Goal: Information Seeking & Learning: Learn about a topic

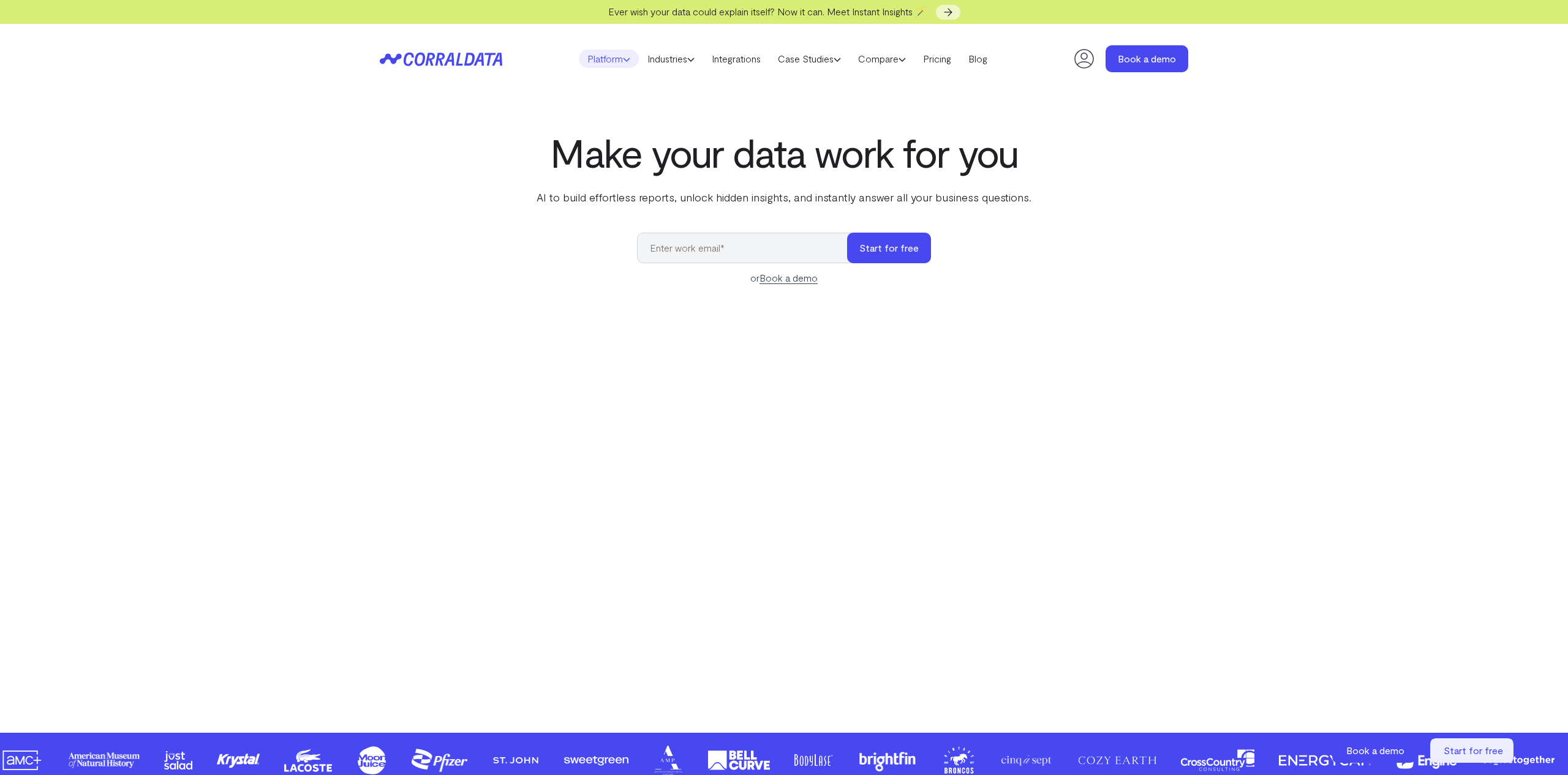
click at [612, 60] on link "Platform" at bounding box center [608, 58] width 60 height 18
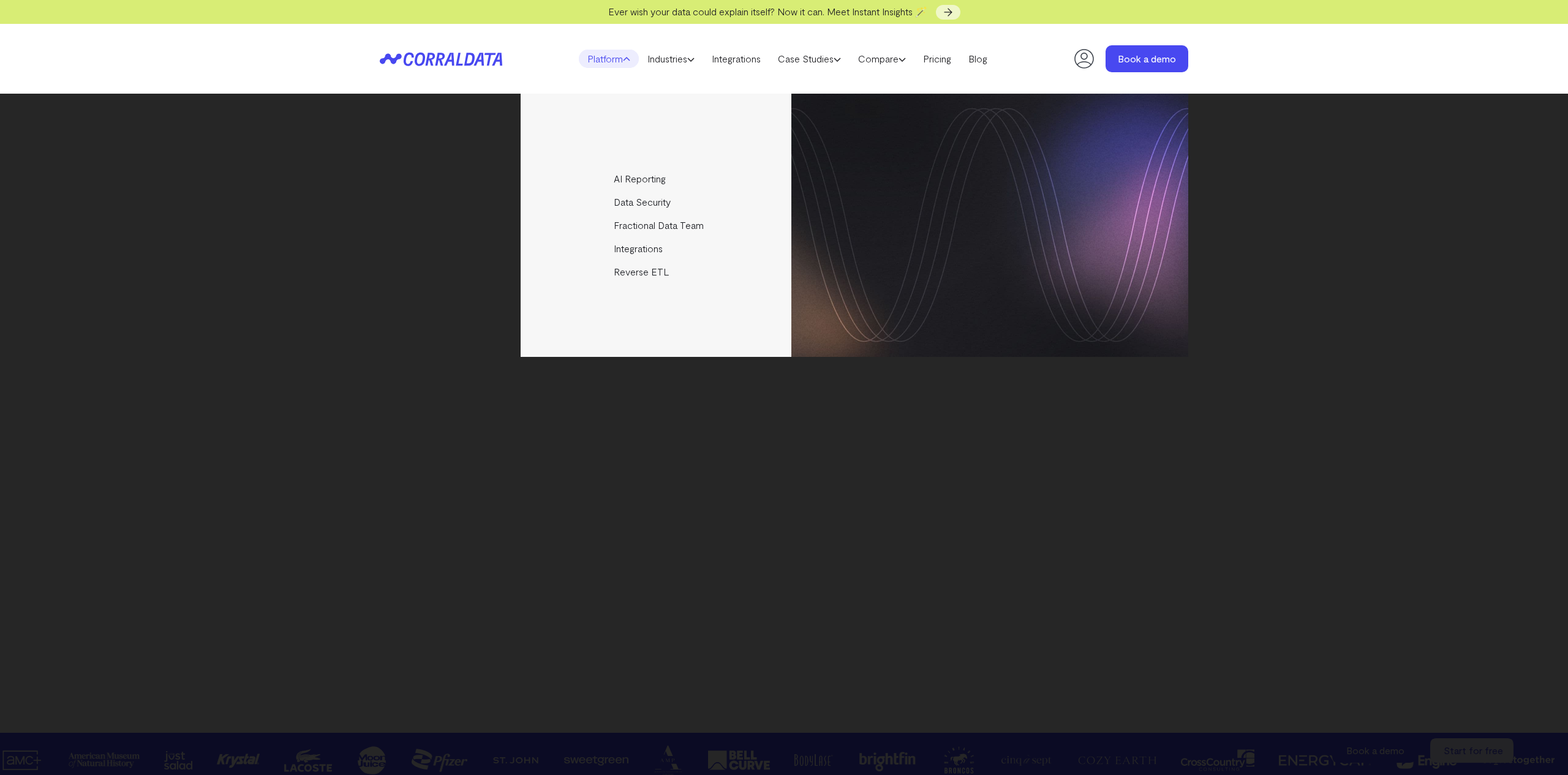
click at [623, 60] on icon at bounding box center [626, 59] width 8 height 8
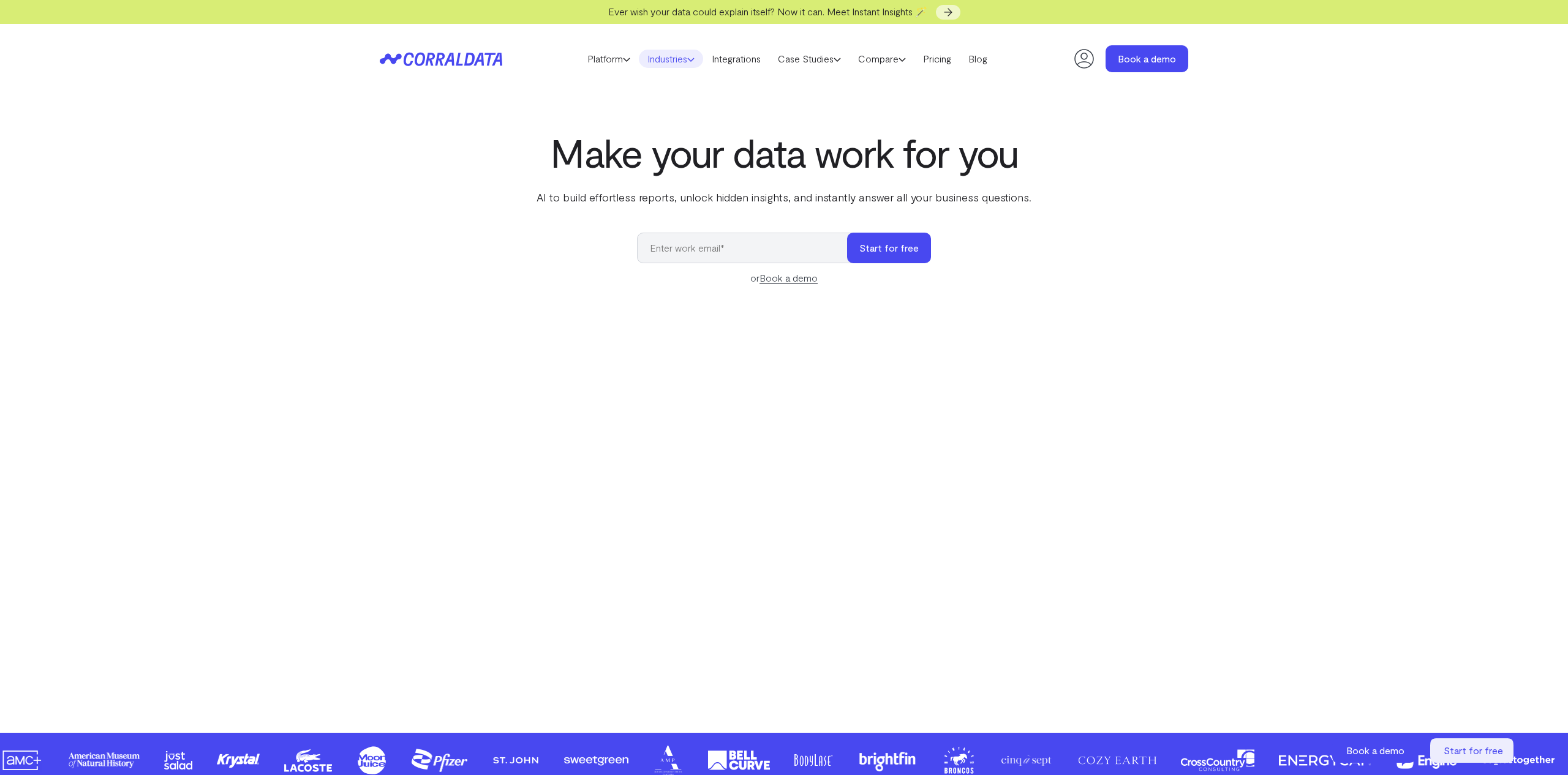
click at [672, 60] on link "Industries" at bounding box center [670, 58] width 64 height 18
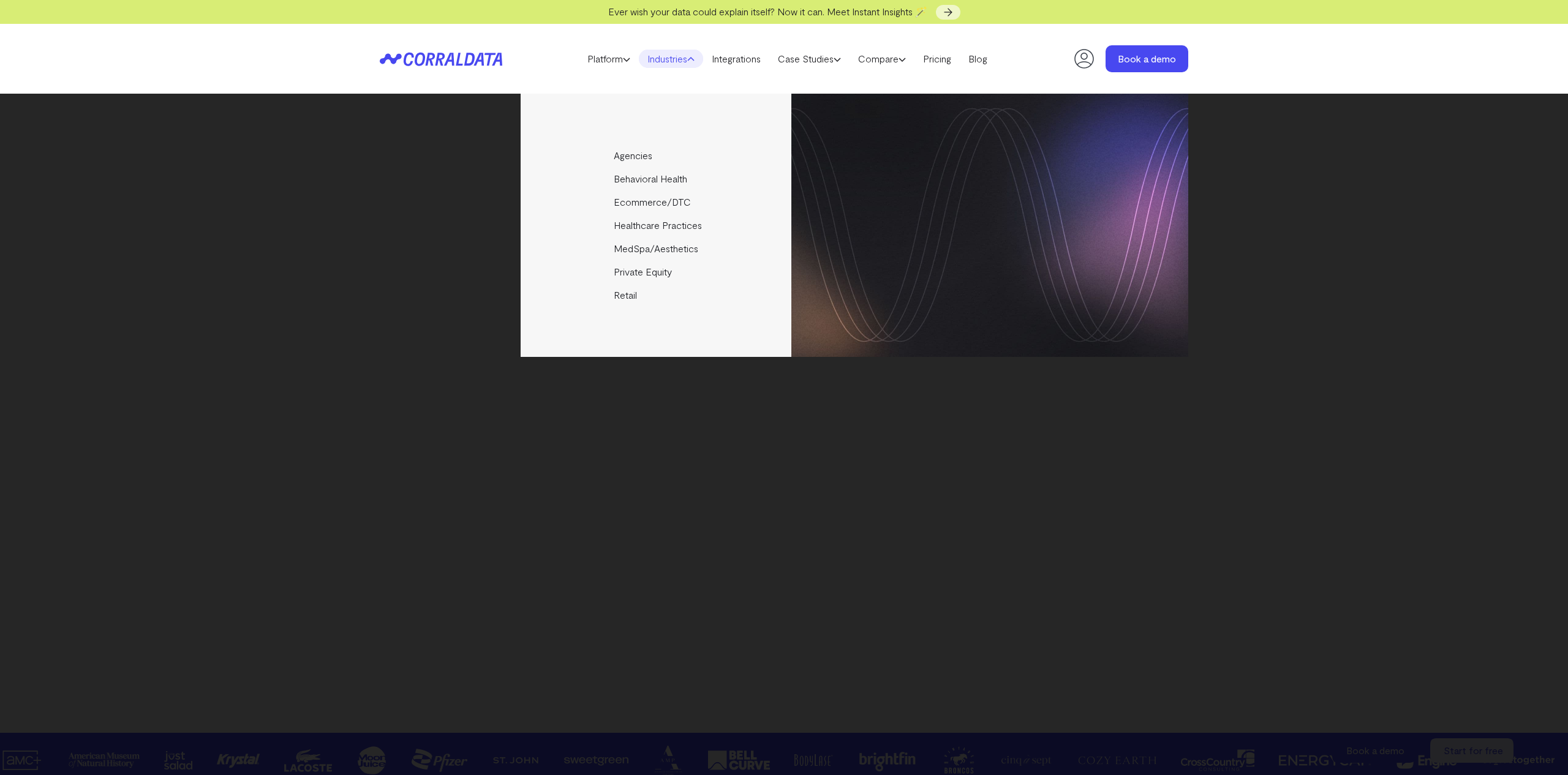
click at [672, 60] on link "Industries" at bounding box center [670, 58] width 64 height 18
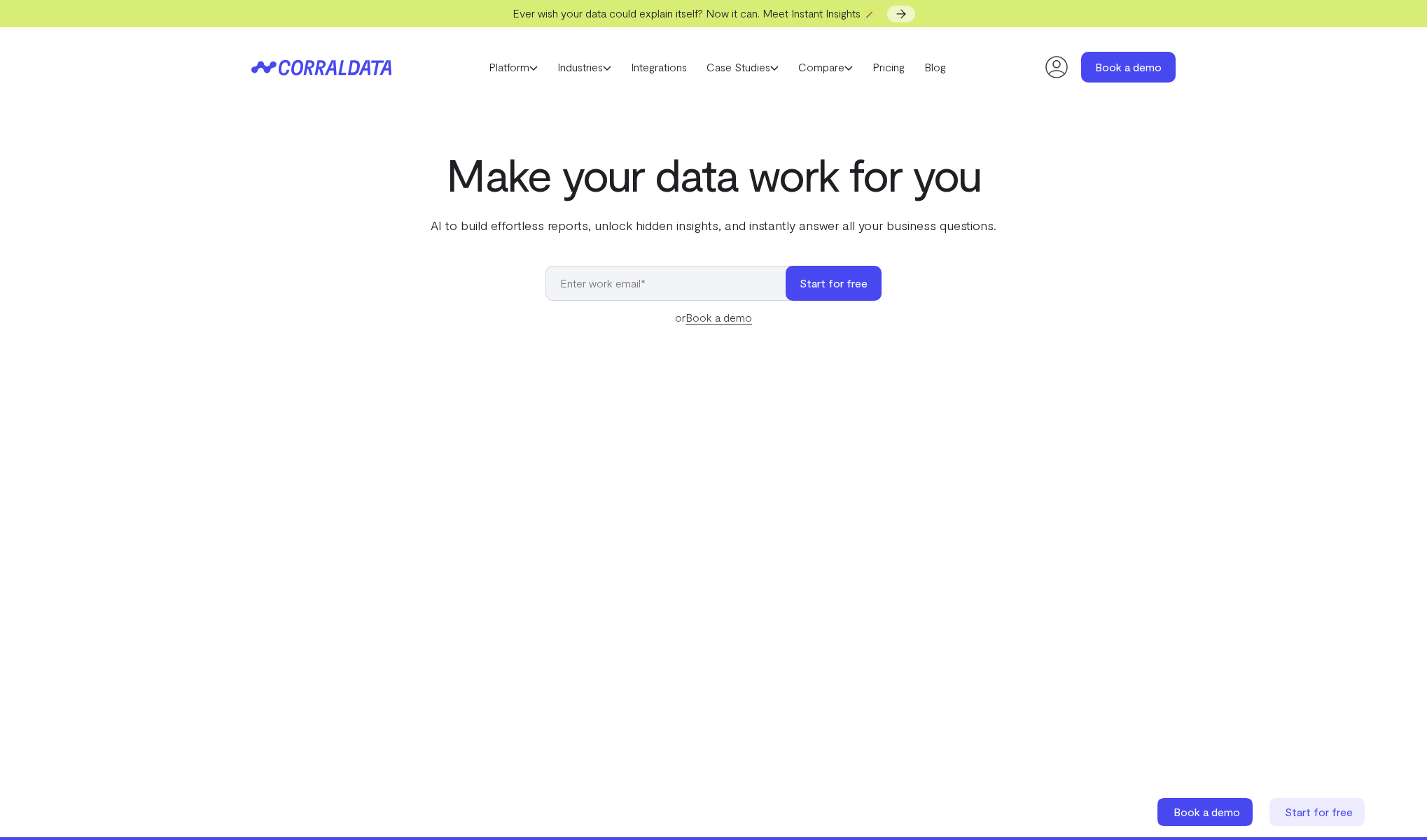
click at [346, 61] on icon at bounding box center [321, 67] width 140 height 16
click at [532, 75] on link "Platform" at bounding box center [513, 67] width 69 height 21
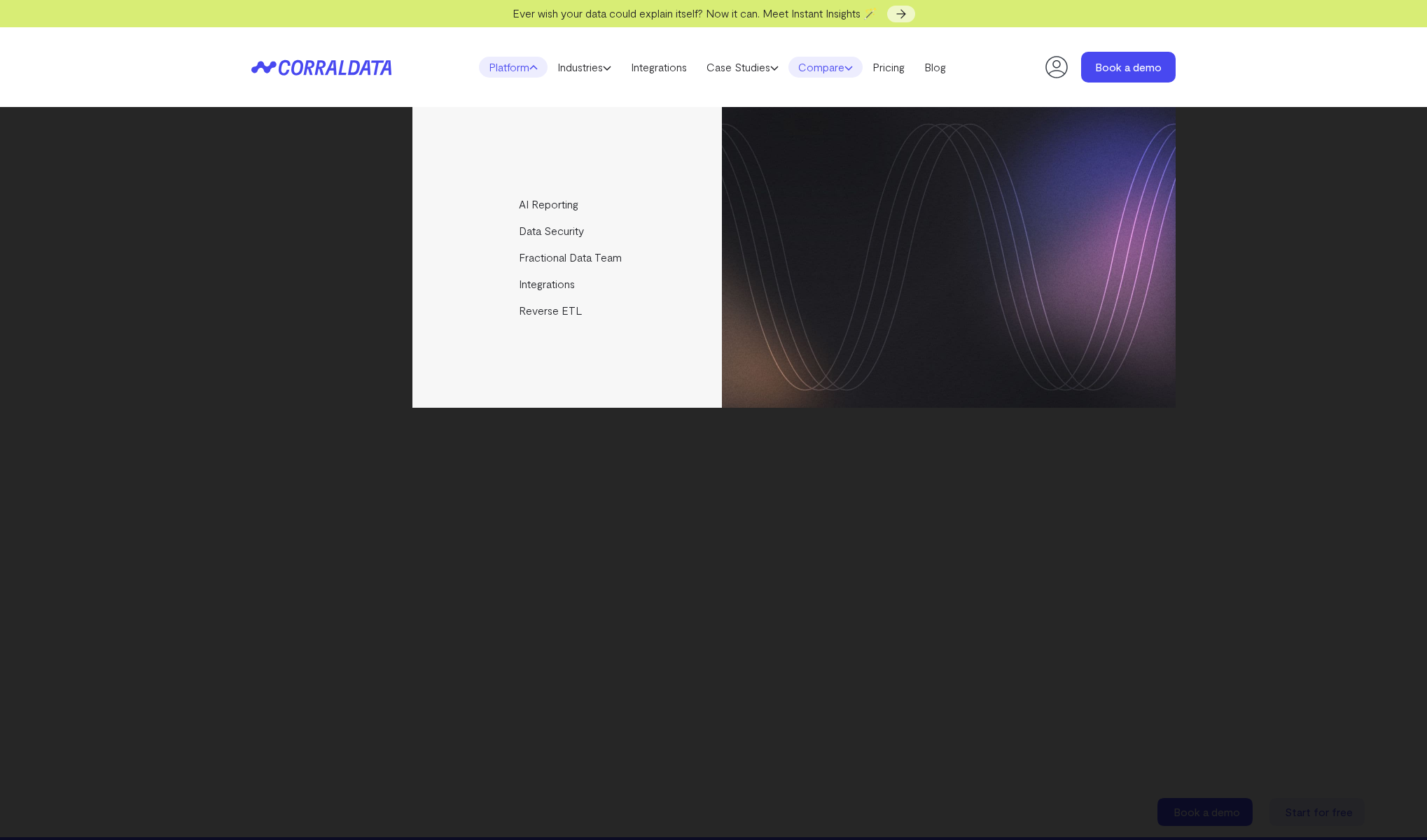
click at [833, 77] on link "Compare" at bounding box center [825, 67] width 74 height 21
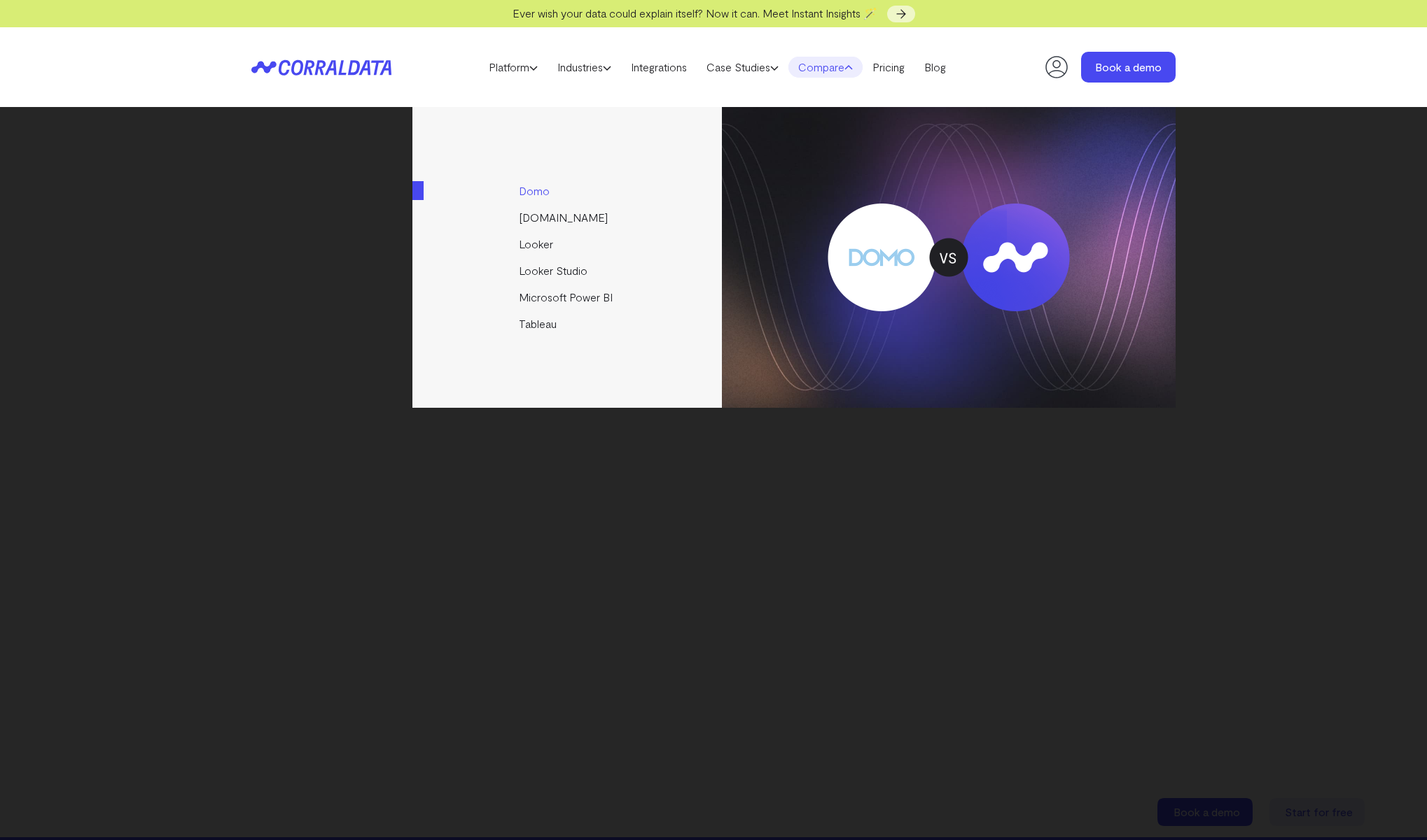
click at [537, 193] on link "Domo" at bounding box center [568, 191] width 312 height 27
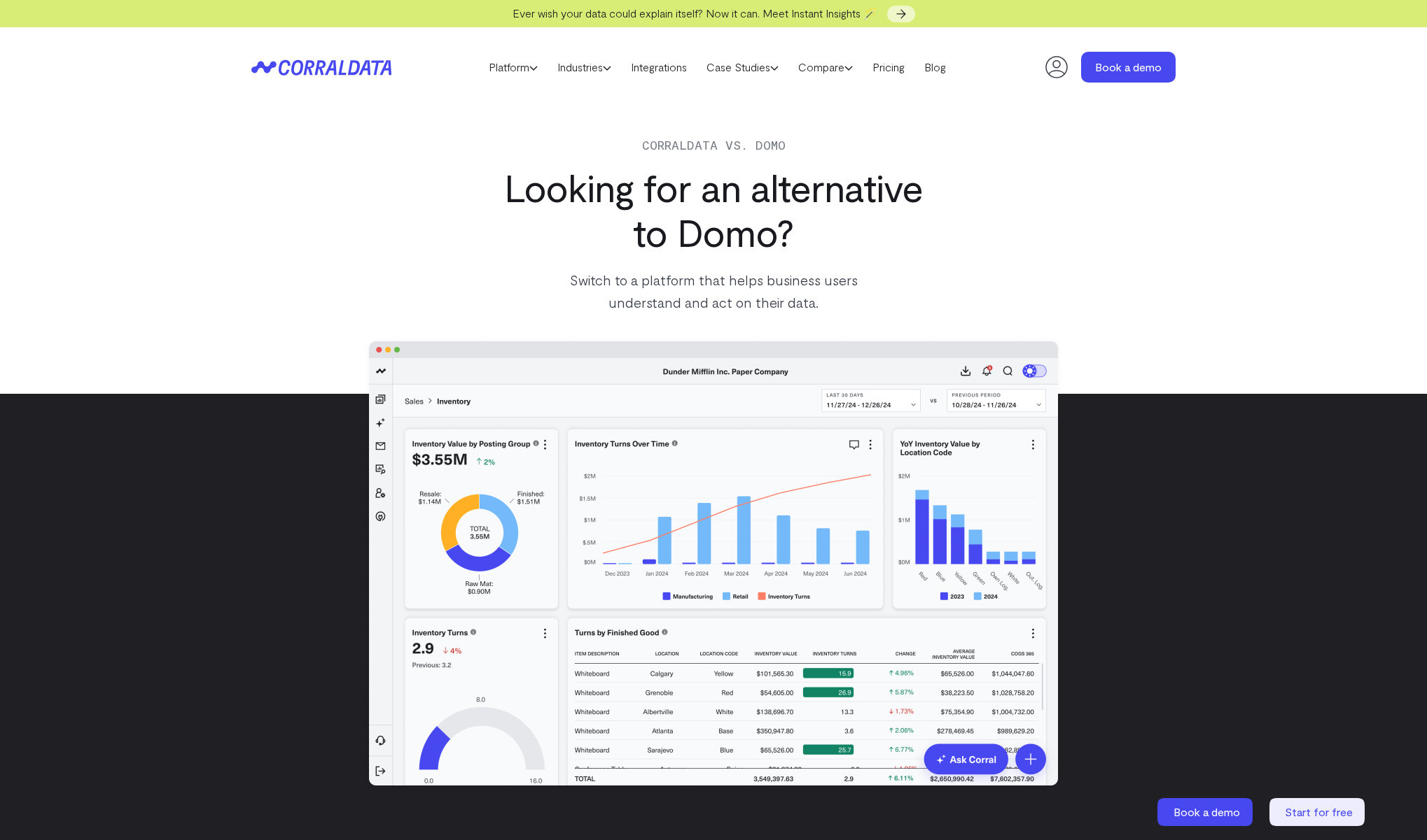
click at [698, 75] on ul "Platform AI Reporting Use AI to effortlessly answer any business questions from…" at bounding box center [717, 67] width 477 height 21
click at [681, 72] on link "Integrations" at bounding box center [658, 67] width 75 height 21
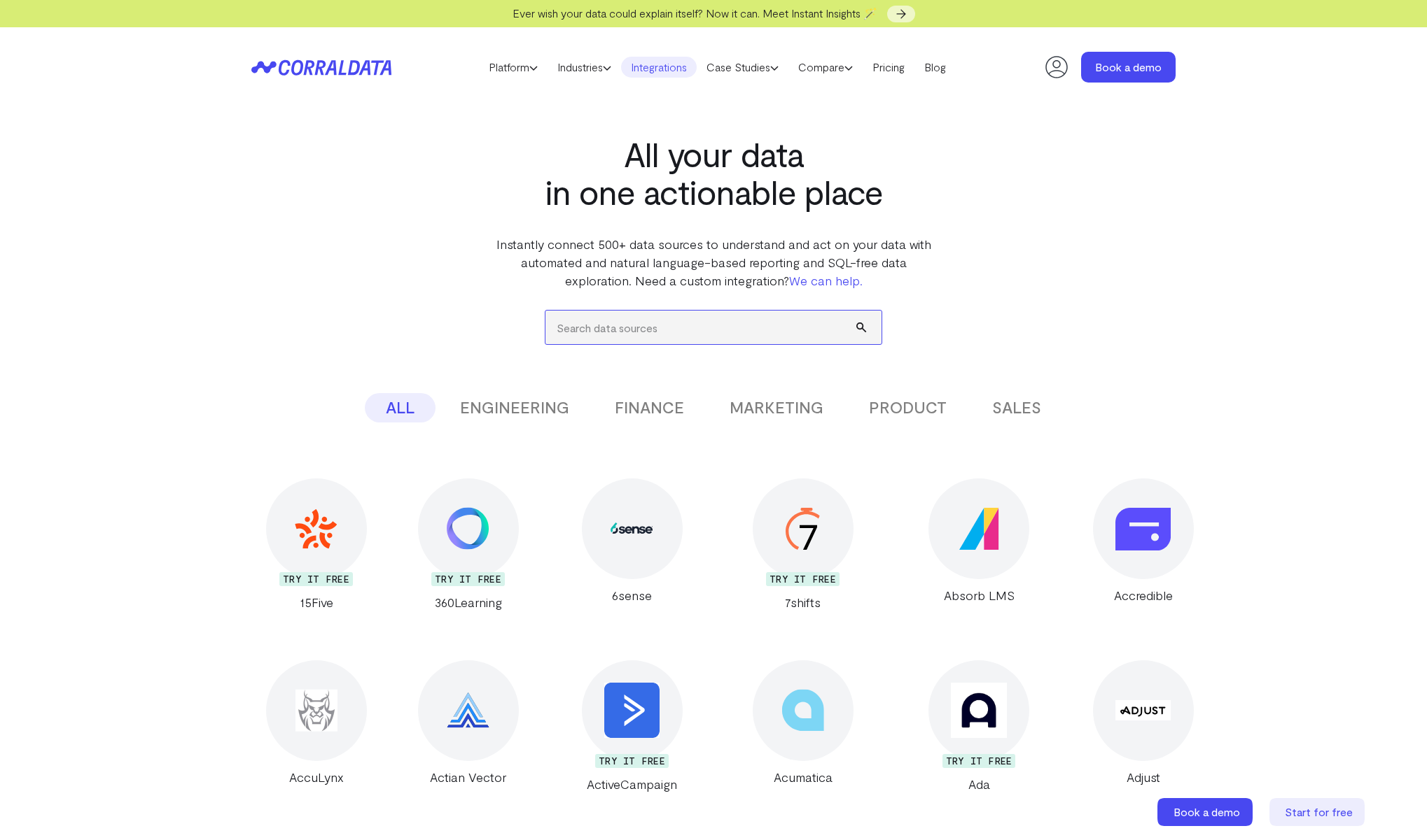
click at [692, 318] on input "search" at bounding box center [714, 327] width 336 height 33
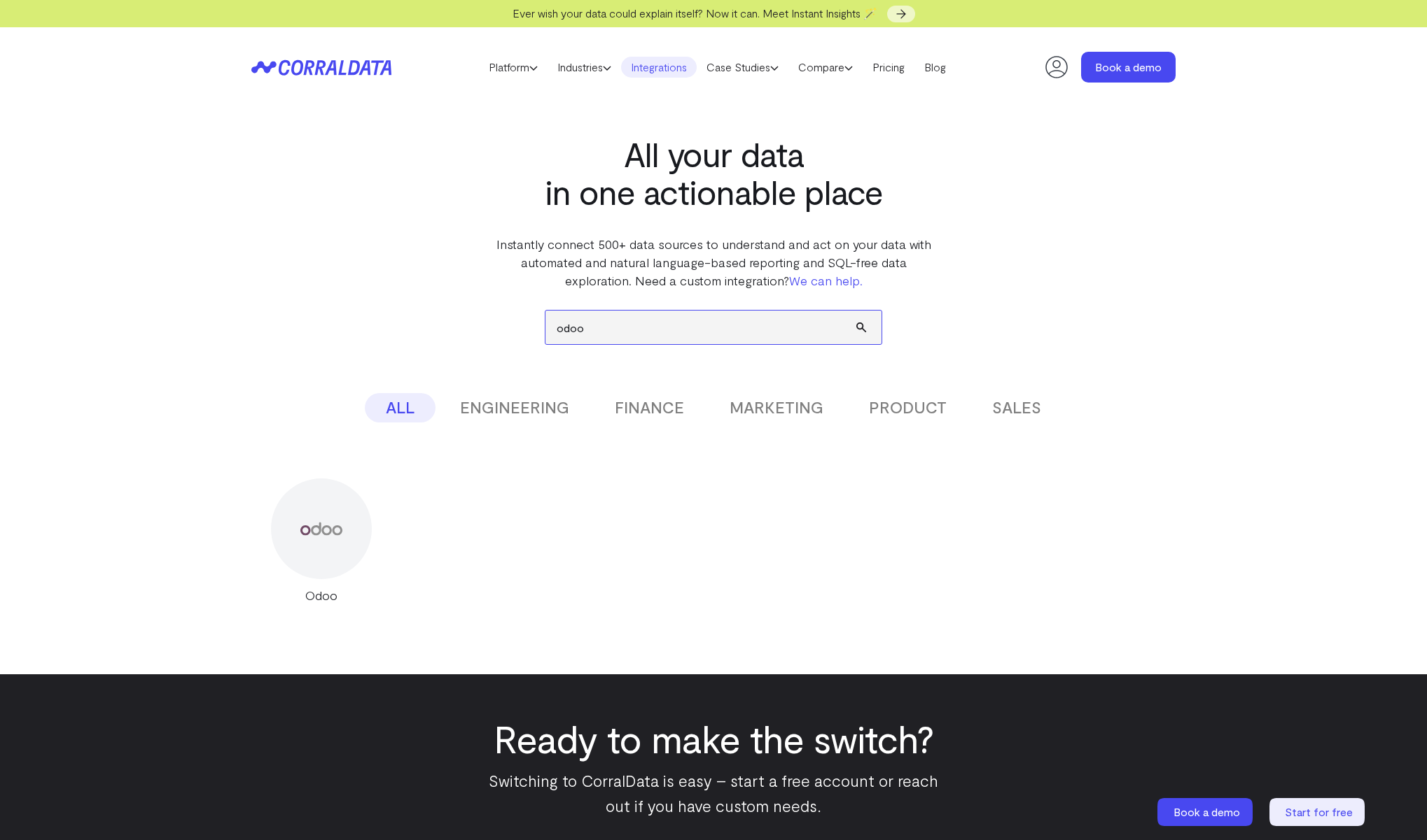
type input "odoo"
click at [856, 311] on button "submit" at bounding box center [868, 327] width 25 height 33
click at [342, 531] on div at bounding box center [321, 529] width 101 height 101
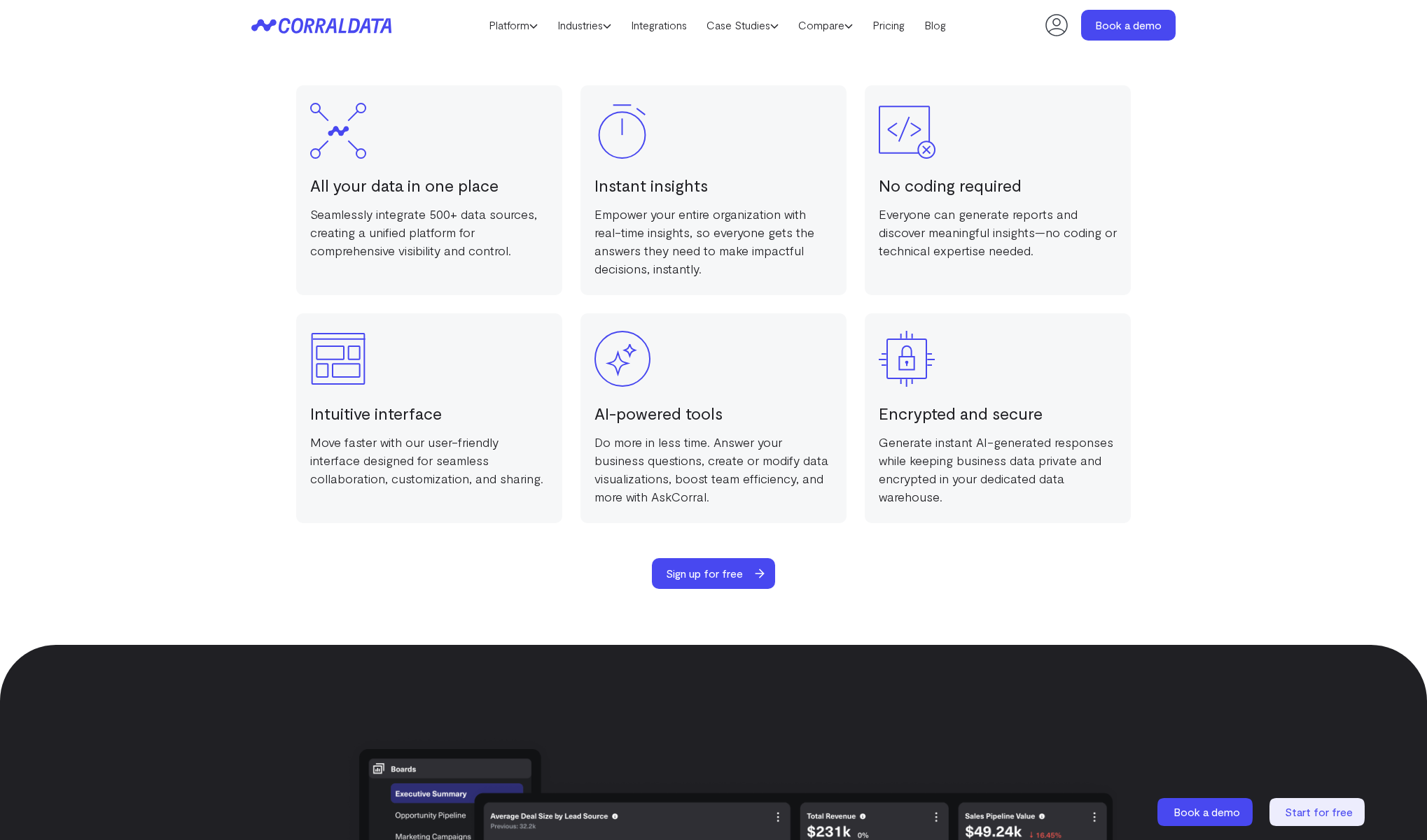
scroll to position [2127, 0]
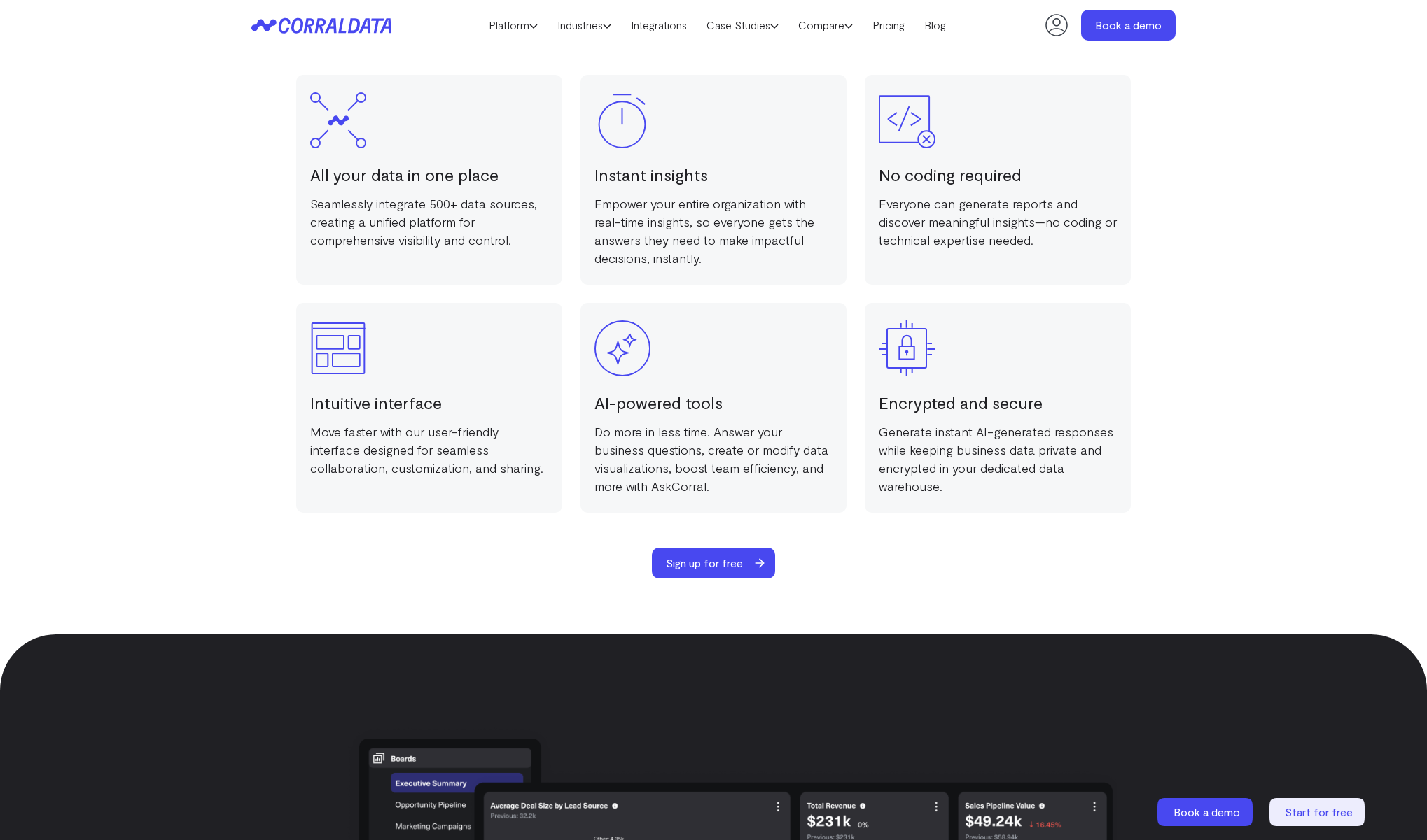
click at [342, 154] on div "All your data in one place Seamlessly integrate 500+ data sources, creating a u…" at bounding box center [428, 180] width 266 height 210
click at [338, 138] on img at bounding box center [338, 120] width 56 height 56
click at [338, 96] on img at bounding box center [338, 120] width 56 height 56
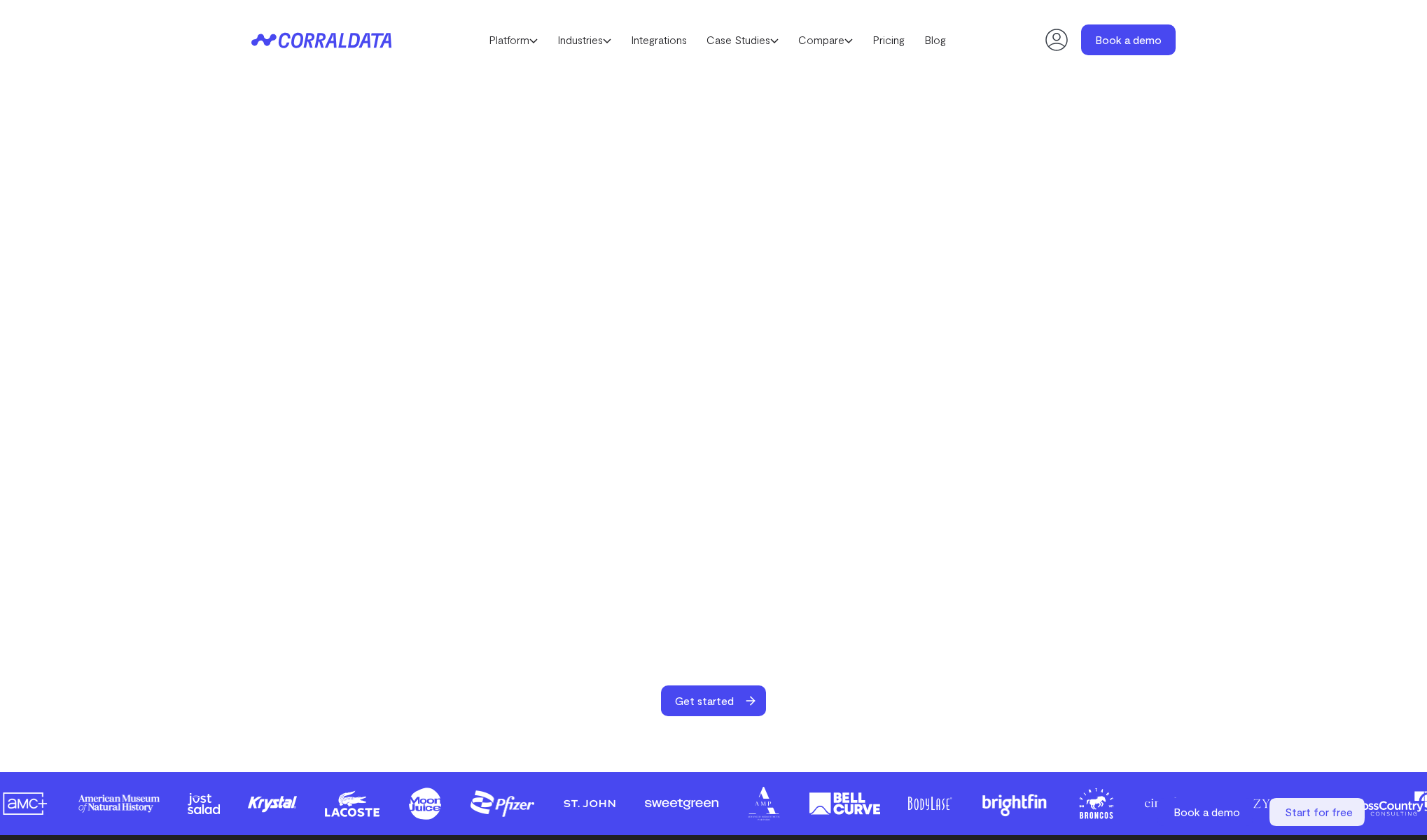
scroll to position [0, 0]
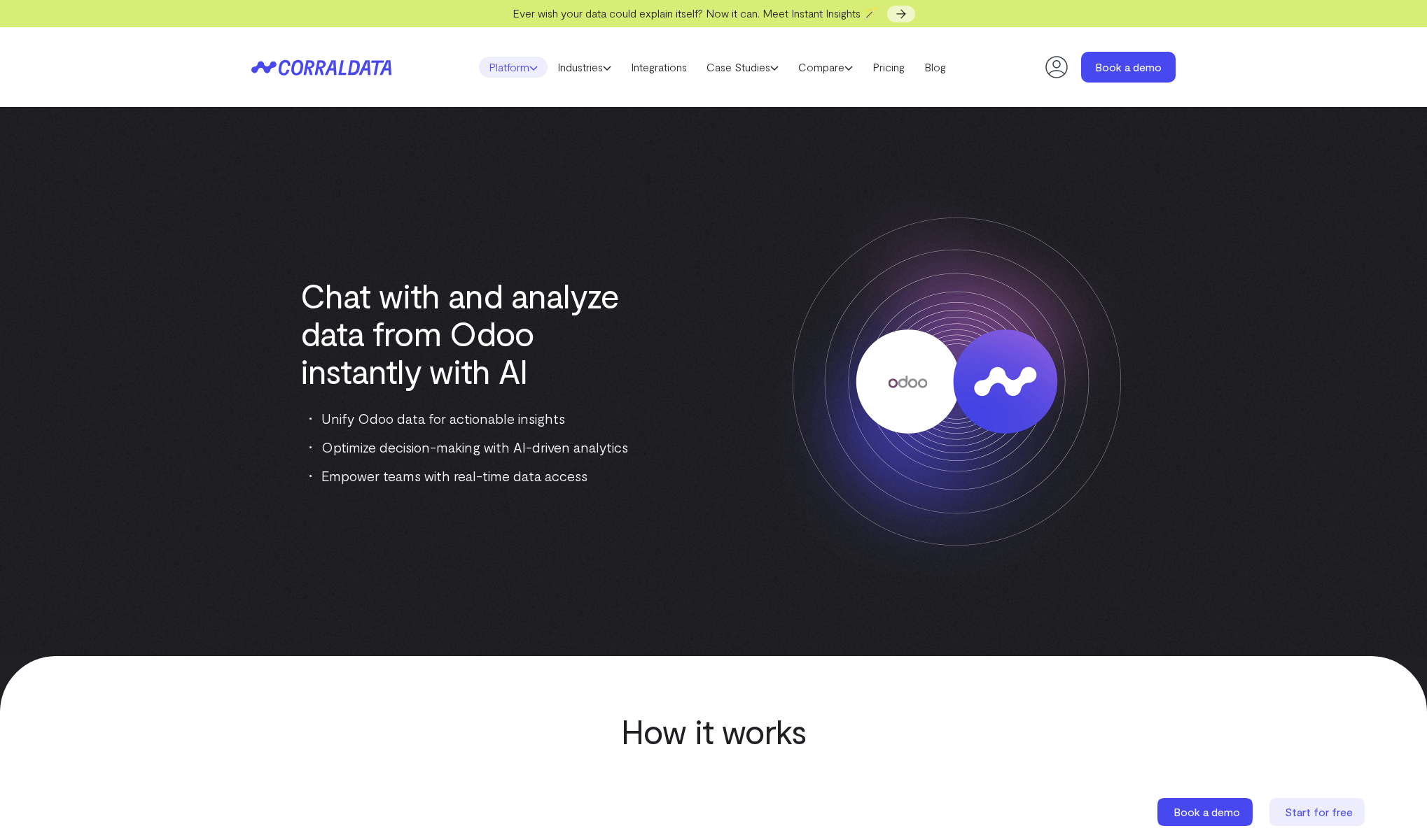
click at [518, 67] on link "Platform" at bounding box center [513, 67] width 69 height 21
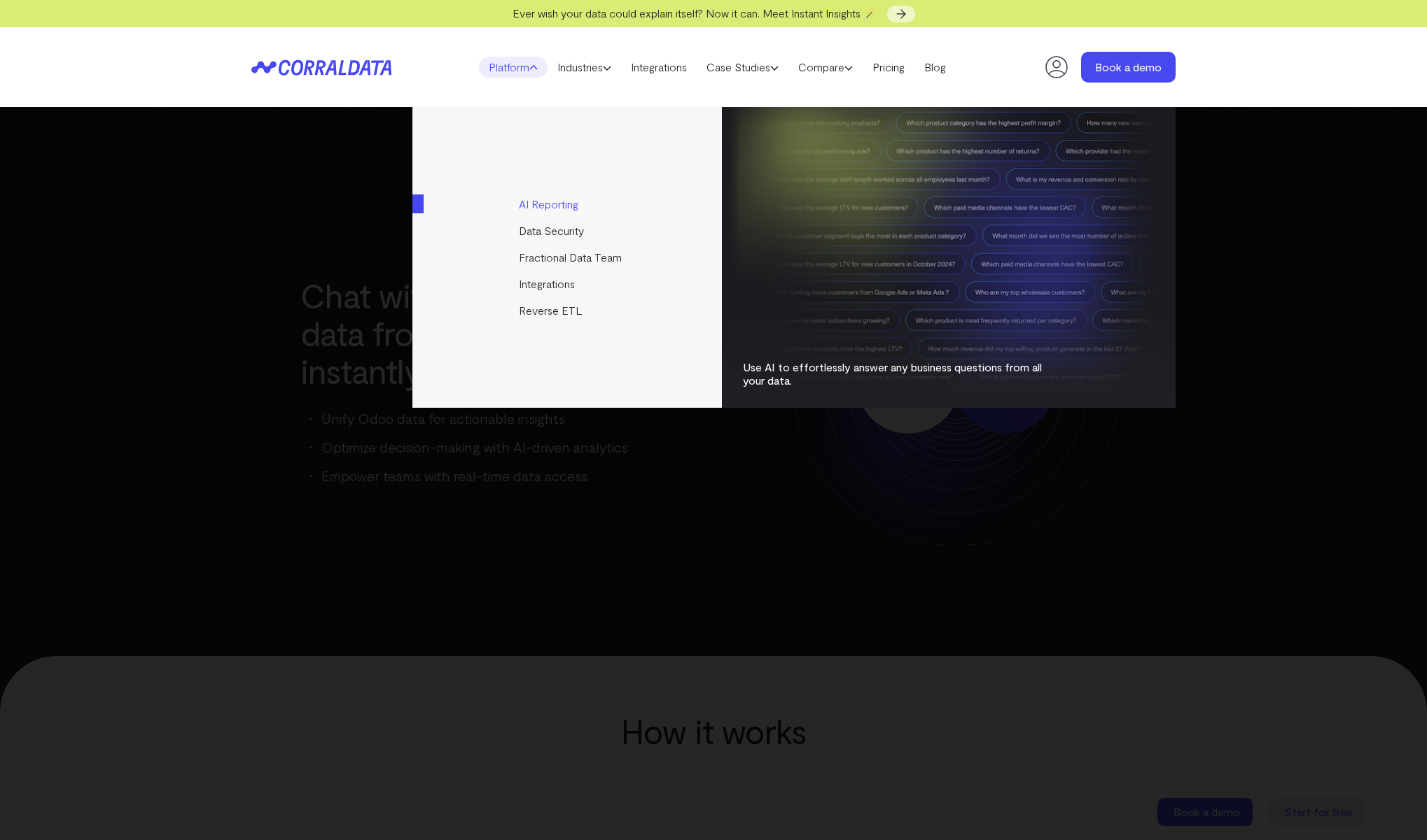
click at [547, 206] on link "AI Reporting" at bounding box center [568, 204] width 312 height 27
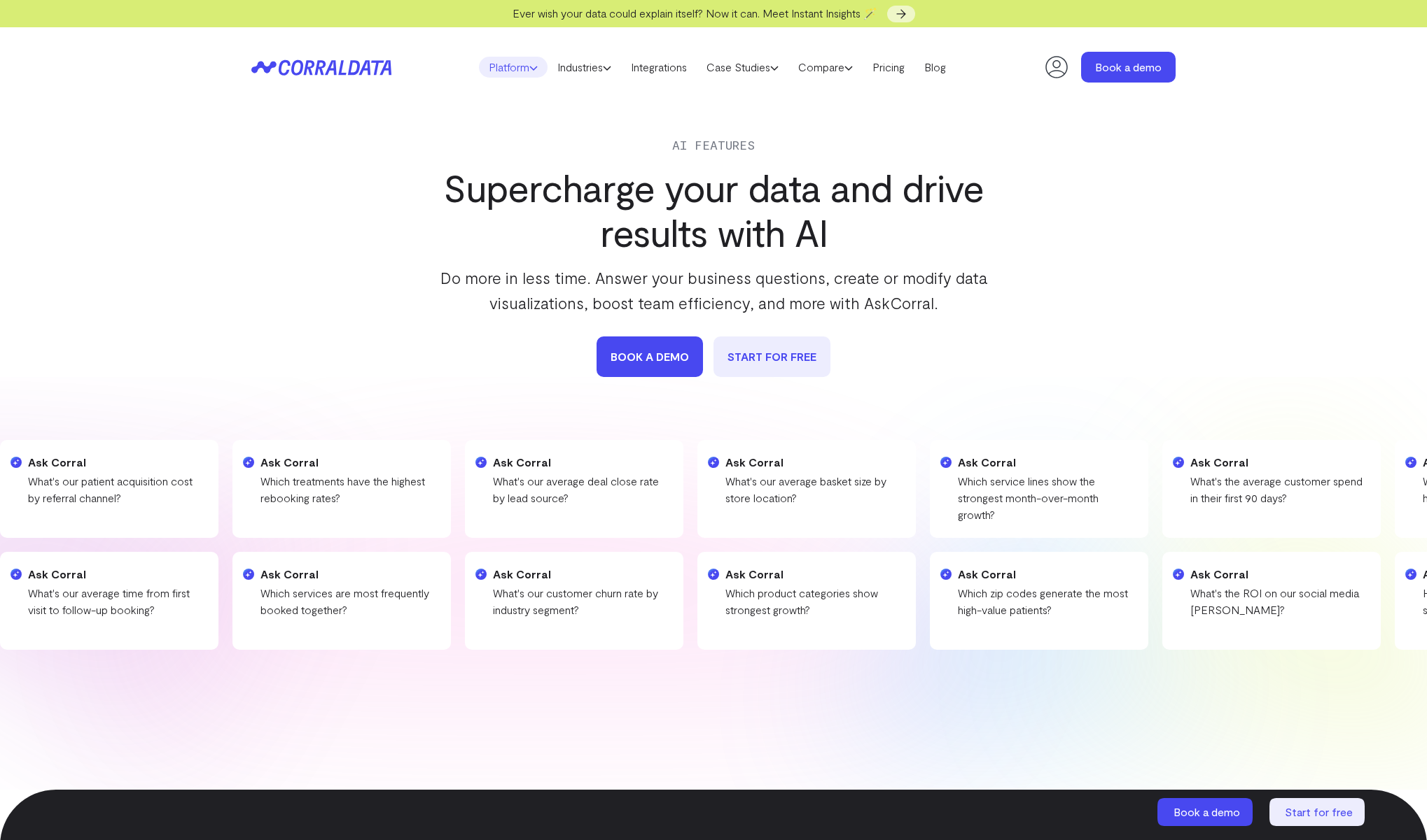
click at [514, 72] on link "Platform" at bounding box center [513, 67] width 69 height 21
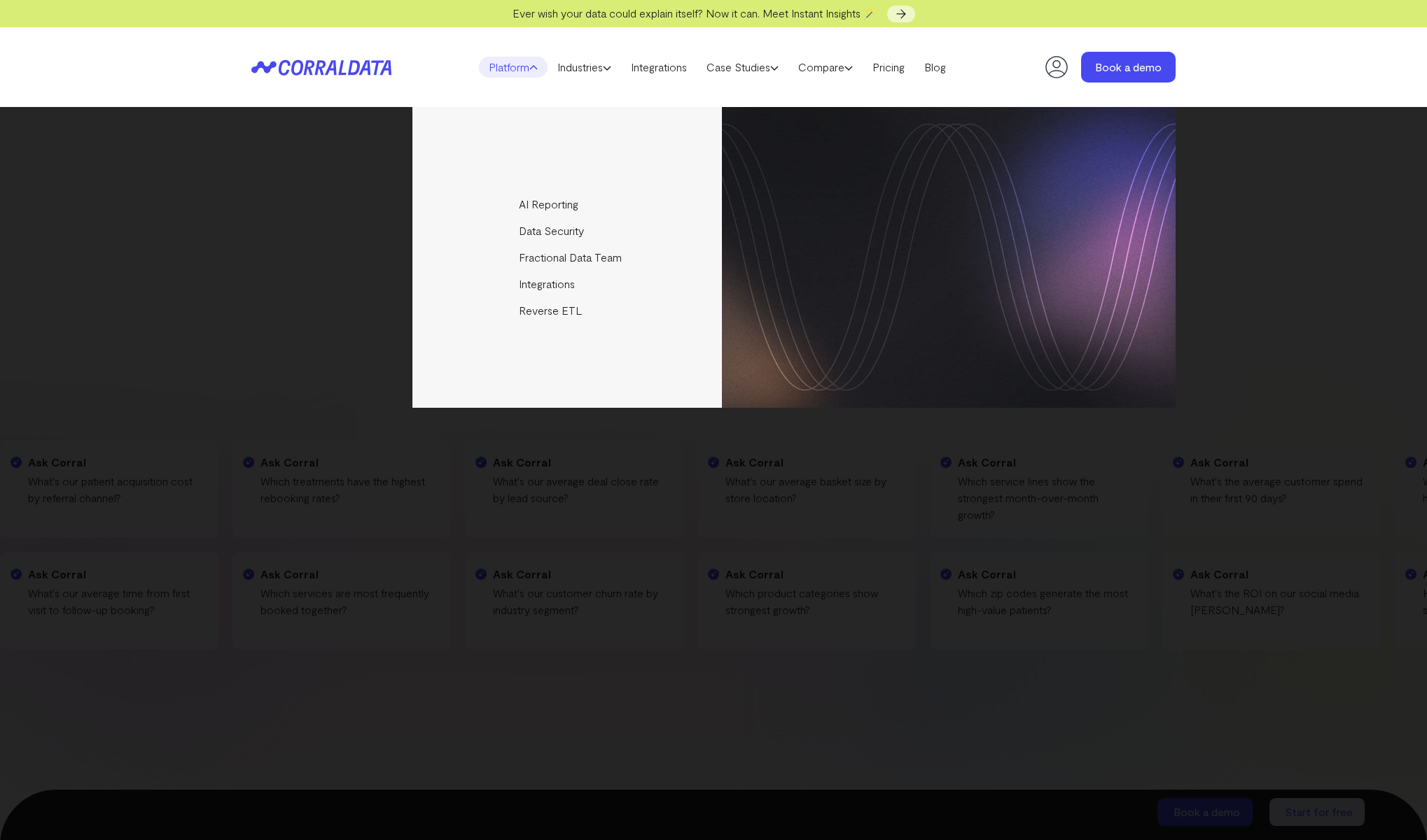
click at [514, 72] on link "Platform" at bounding box center [513, 67] width 69 height 21
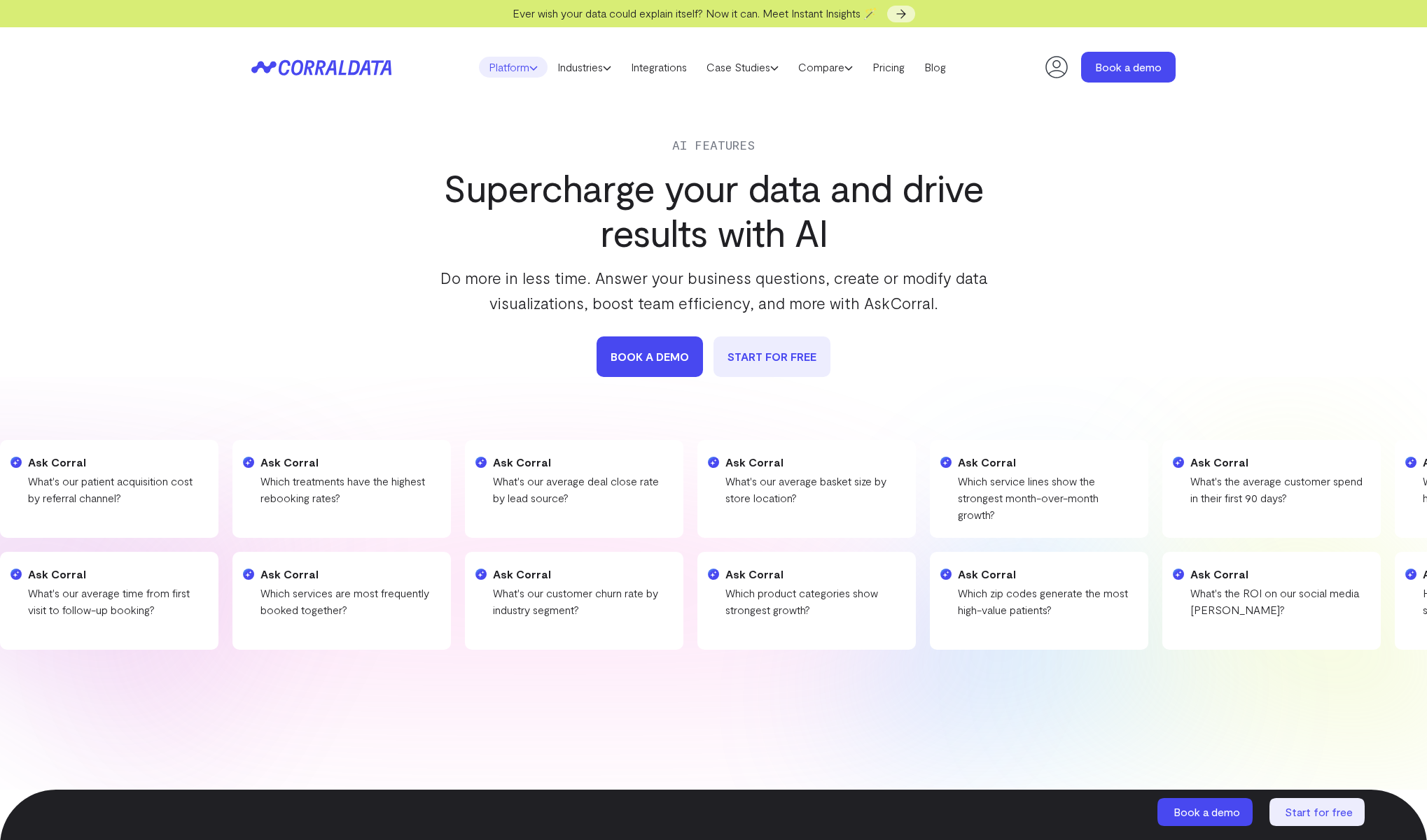
click at [514, 72] on link "Platform" at bounding box center [513, 67] width 69 height 21
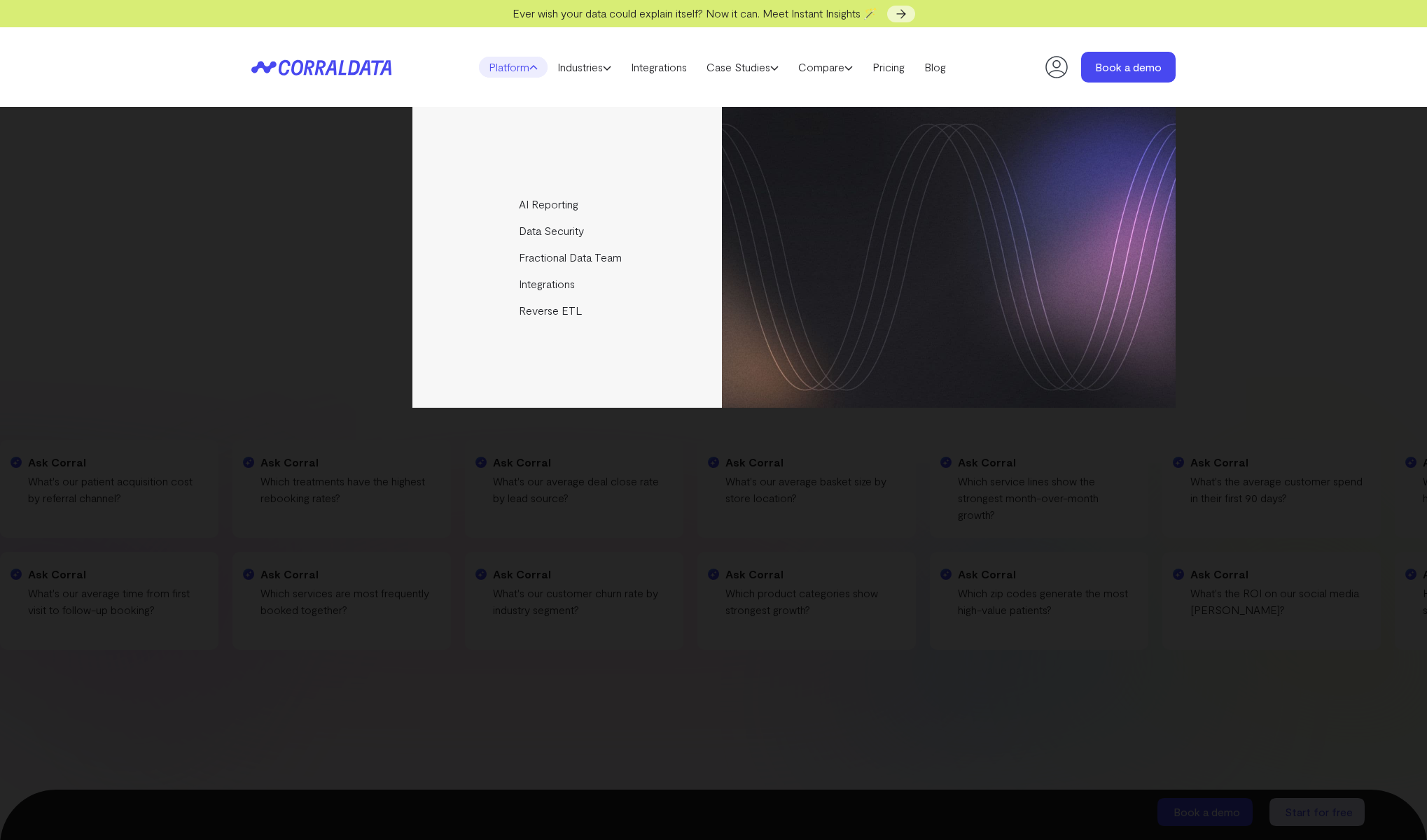
click at [279, 299] on div "AI Reporting Use AI to effortlessly answer any business questions from all your…" at bounding box center [713, 257] width 924 height 301
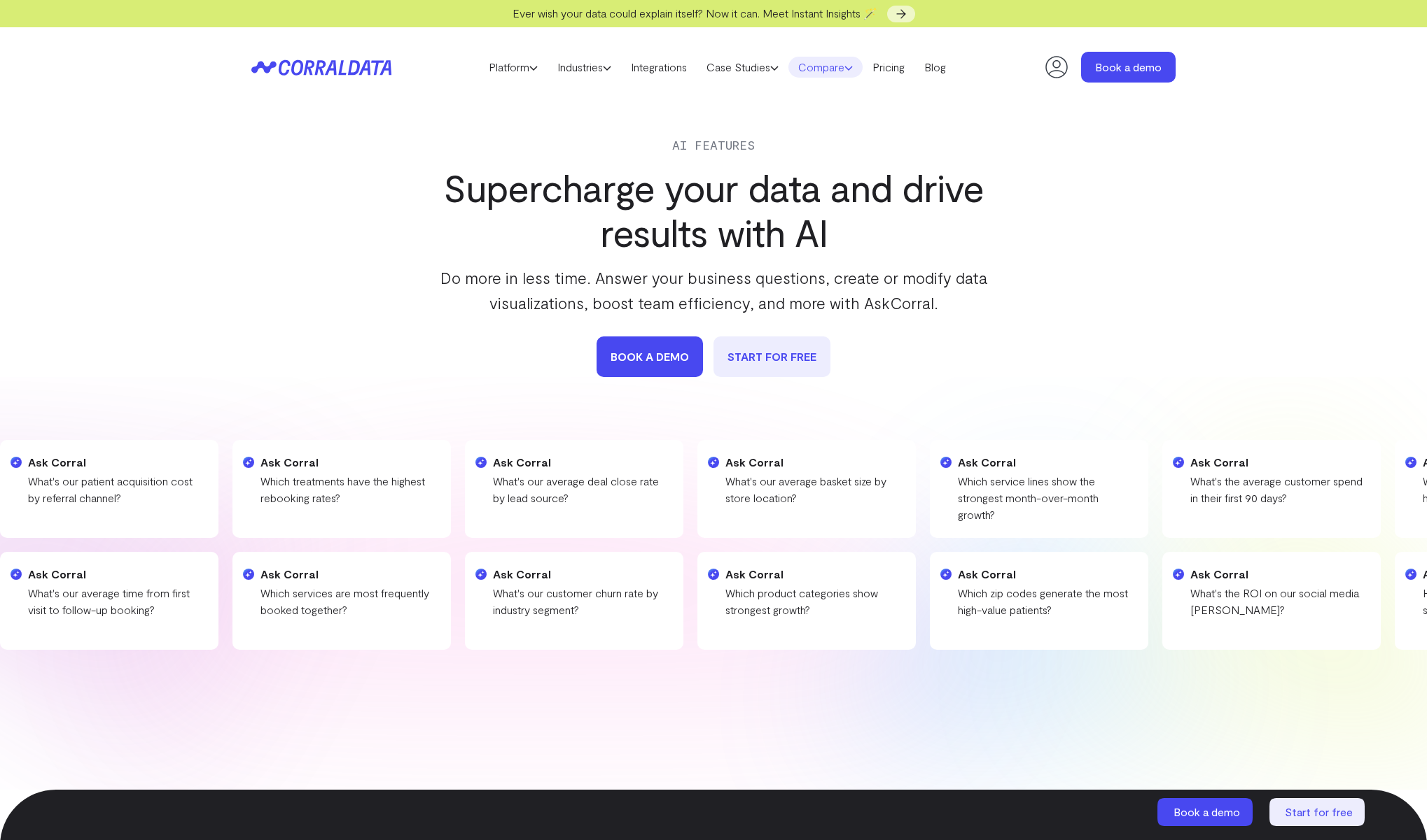
click at [826, 70] on link "Compare" at bounding box center [825, 67] width 74 height 21
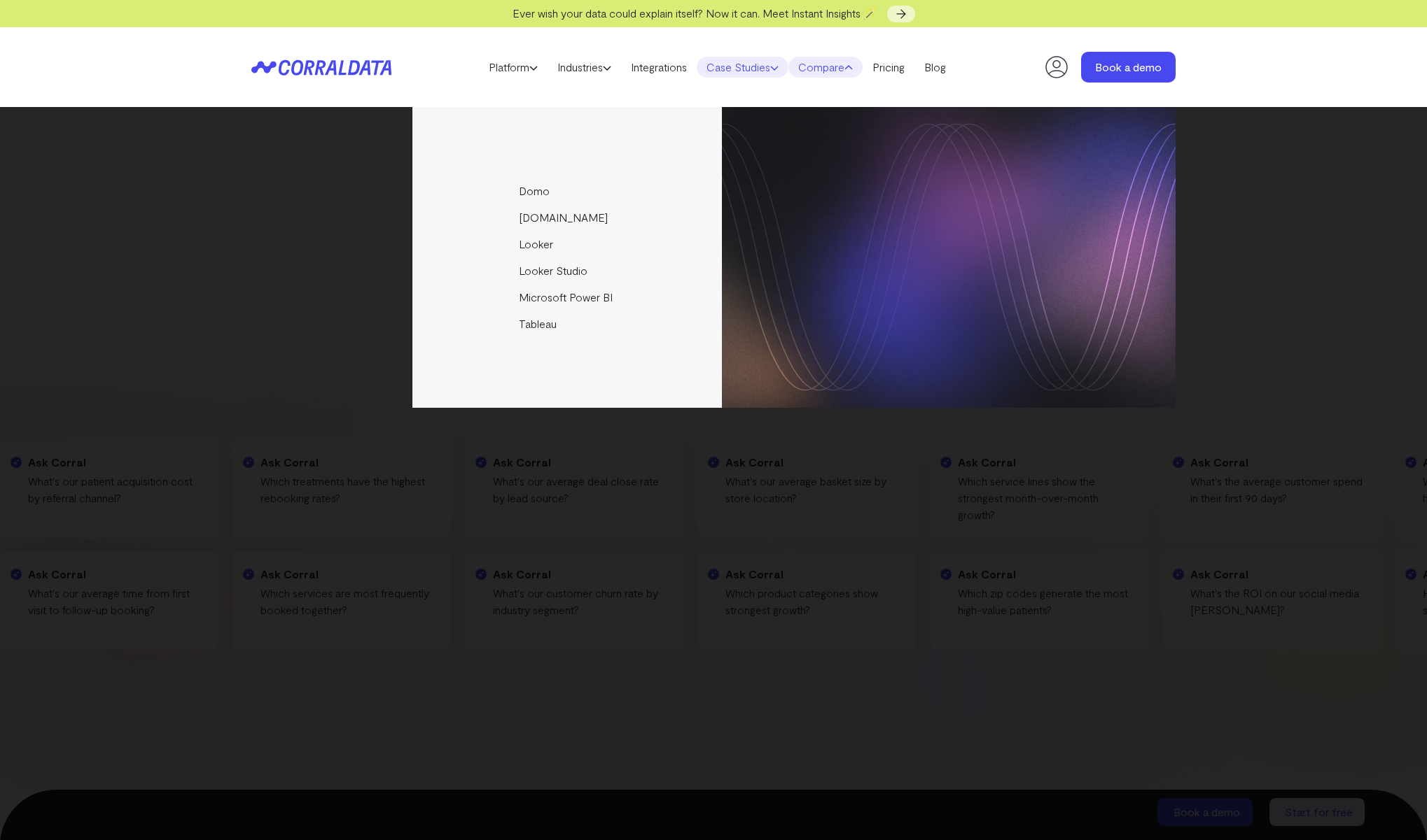
click at [744, 65] on link "Case Studies" at bounding box center [742, 67] width 92 height 21
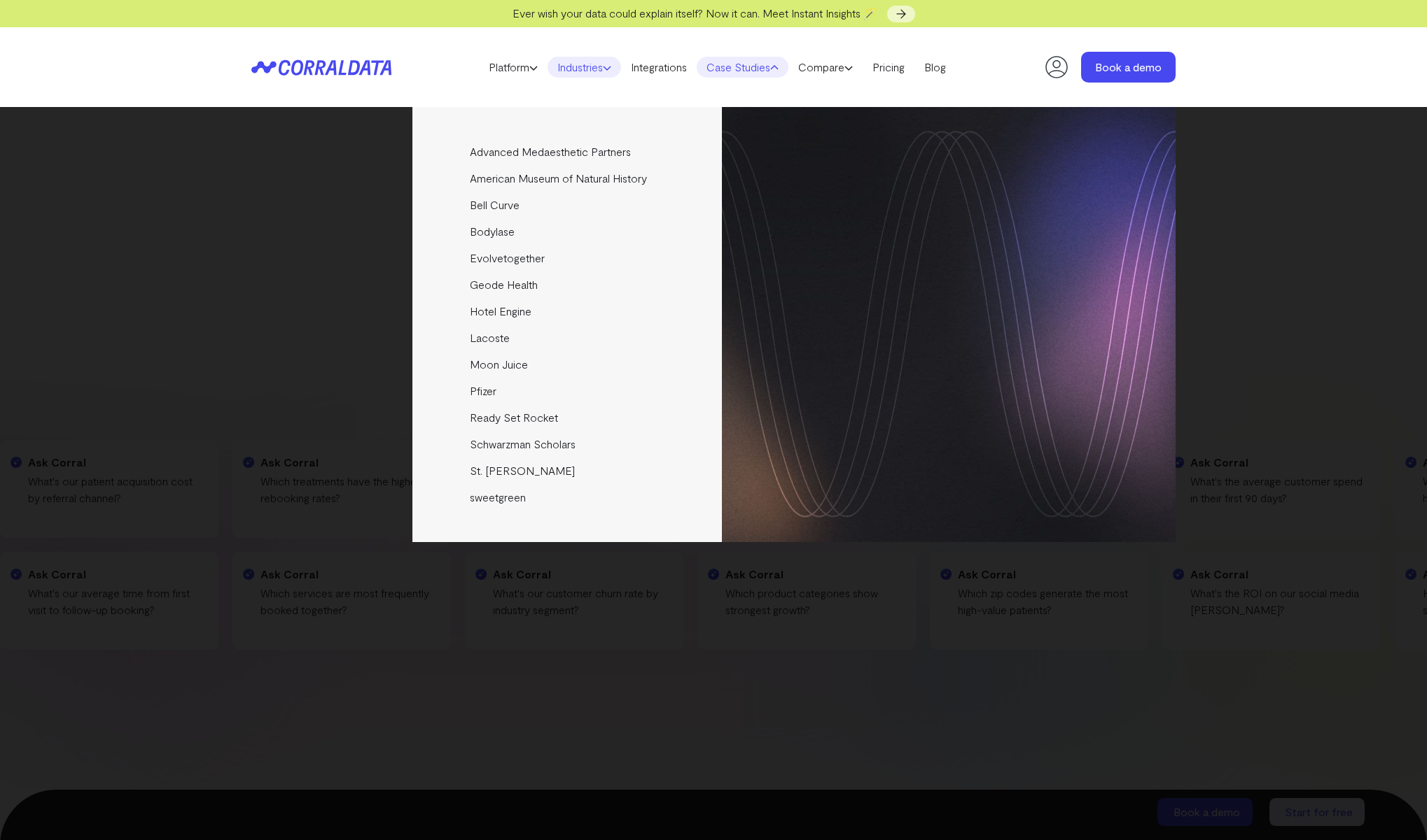
click at [567, 68] on link "Industries" at bounding box center [584, 67] width 73 height 21
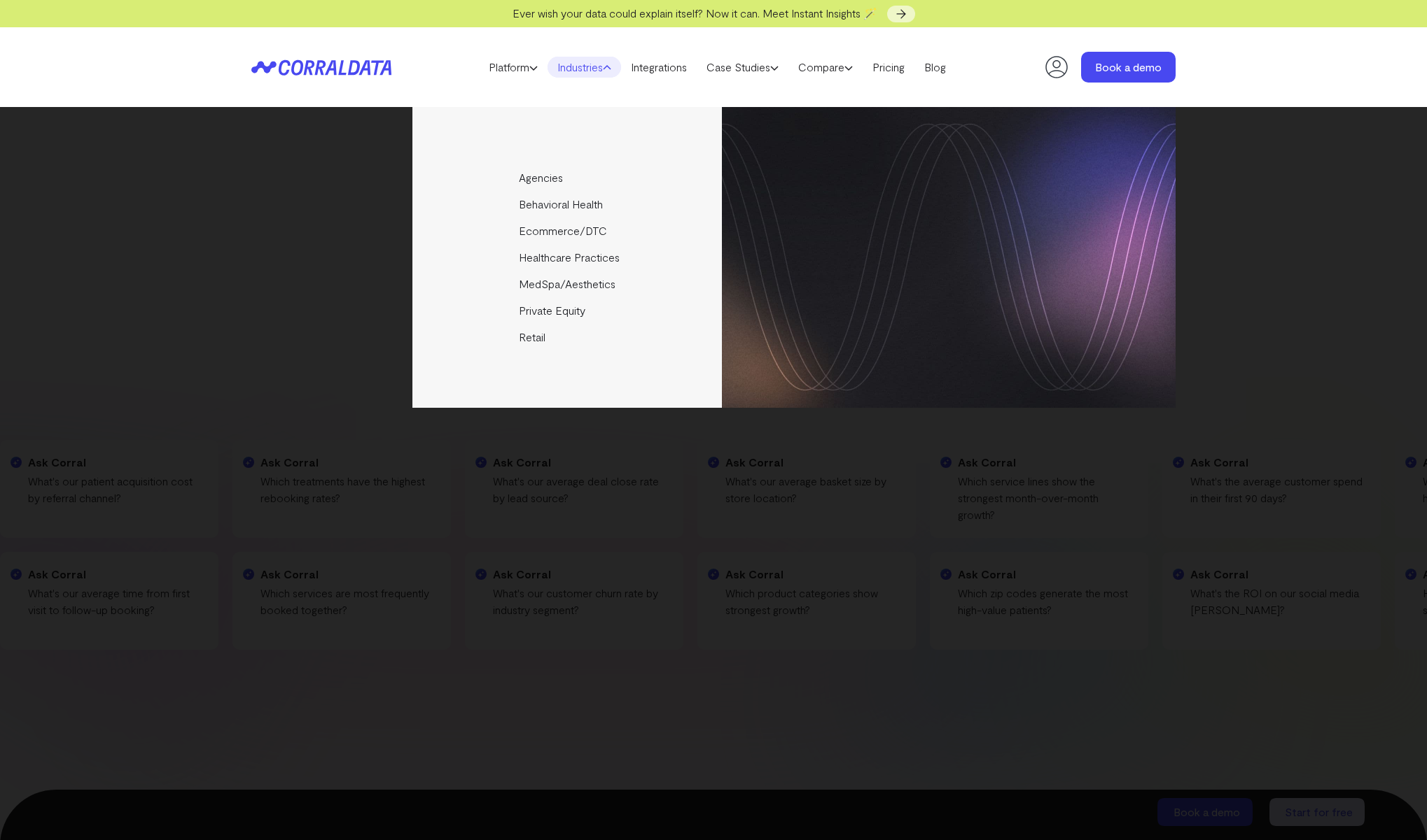
click at [1374, 227] on div "Agencies Help your clients become data driven faster through seamless reporting…" at bounding box center [714, 473] width 1427 height 733
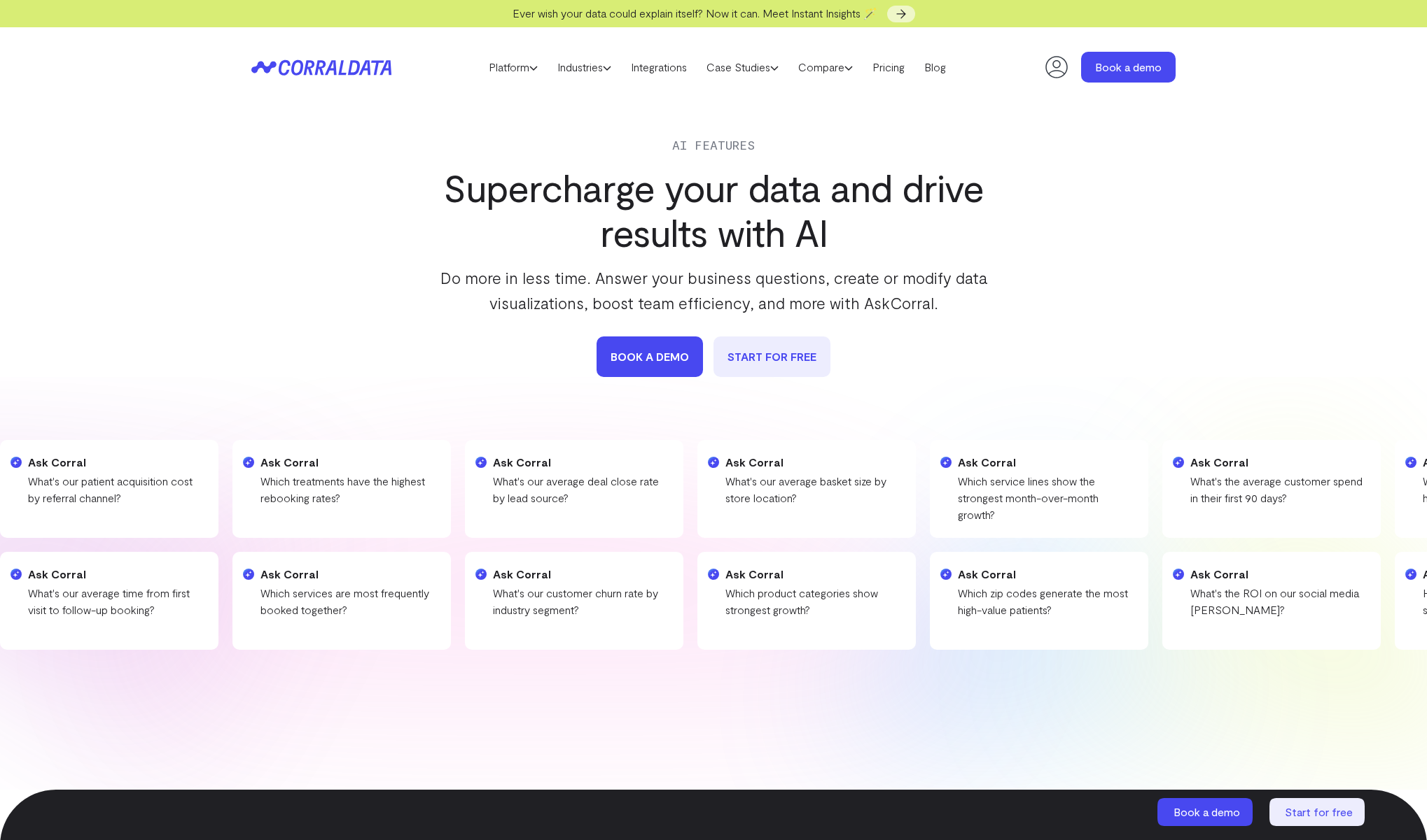
click at [1090, 195] on div "AI Features Supercharge your data and drive results with AI Do more in less tim…" at bounding box center [713, 256] width 924 height 242
click at [510, 73] on link "Platform" at bounding box center [513, 67] width 69 height 21
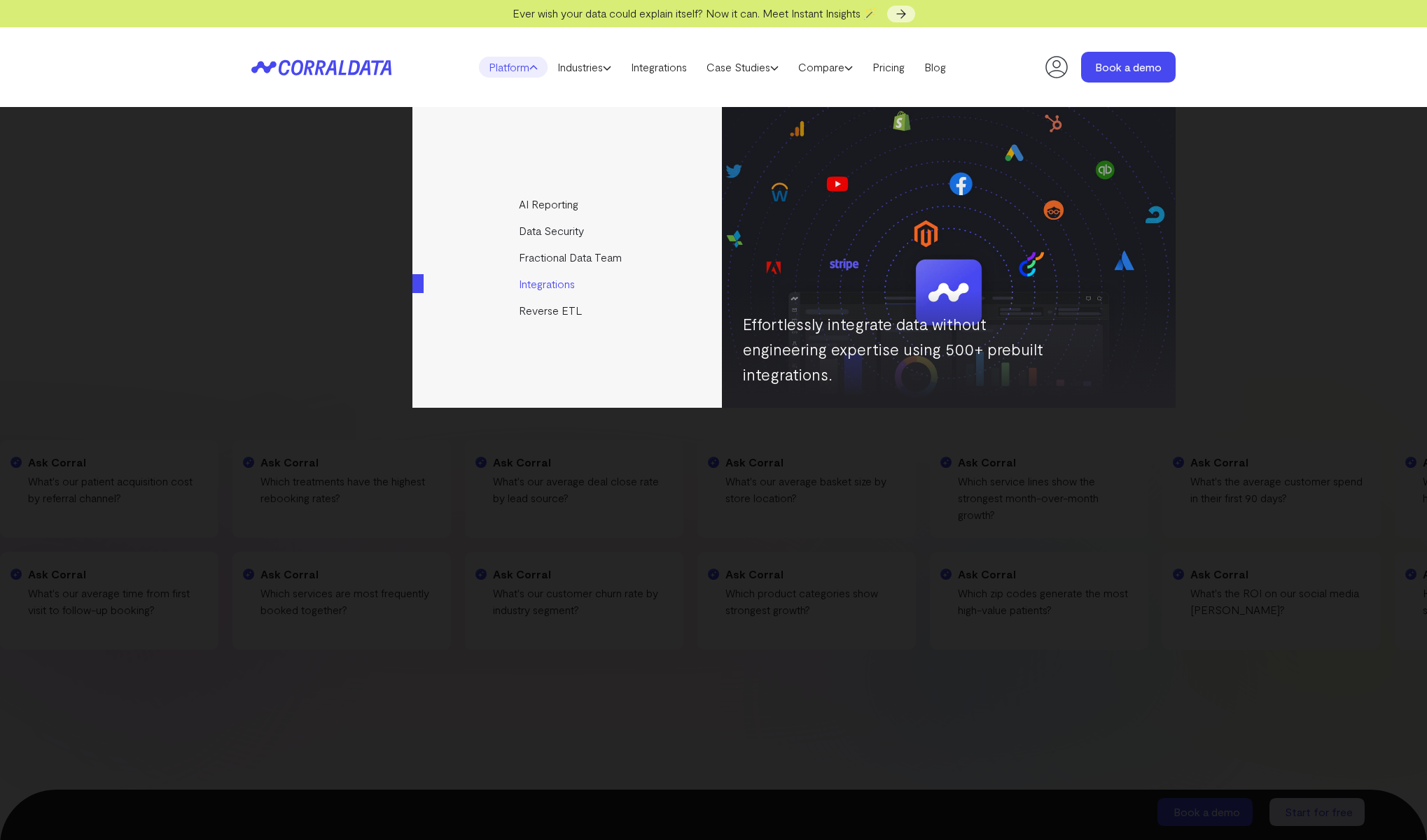
click at [548, 285] on link "Integrations" at bounding box center [568, 284] width 312 height 27
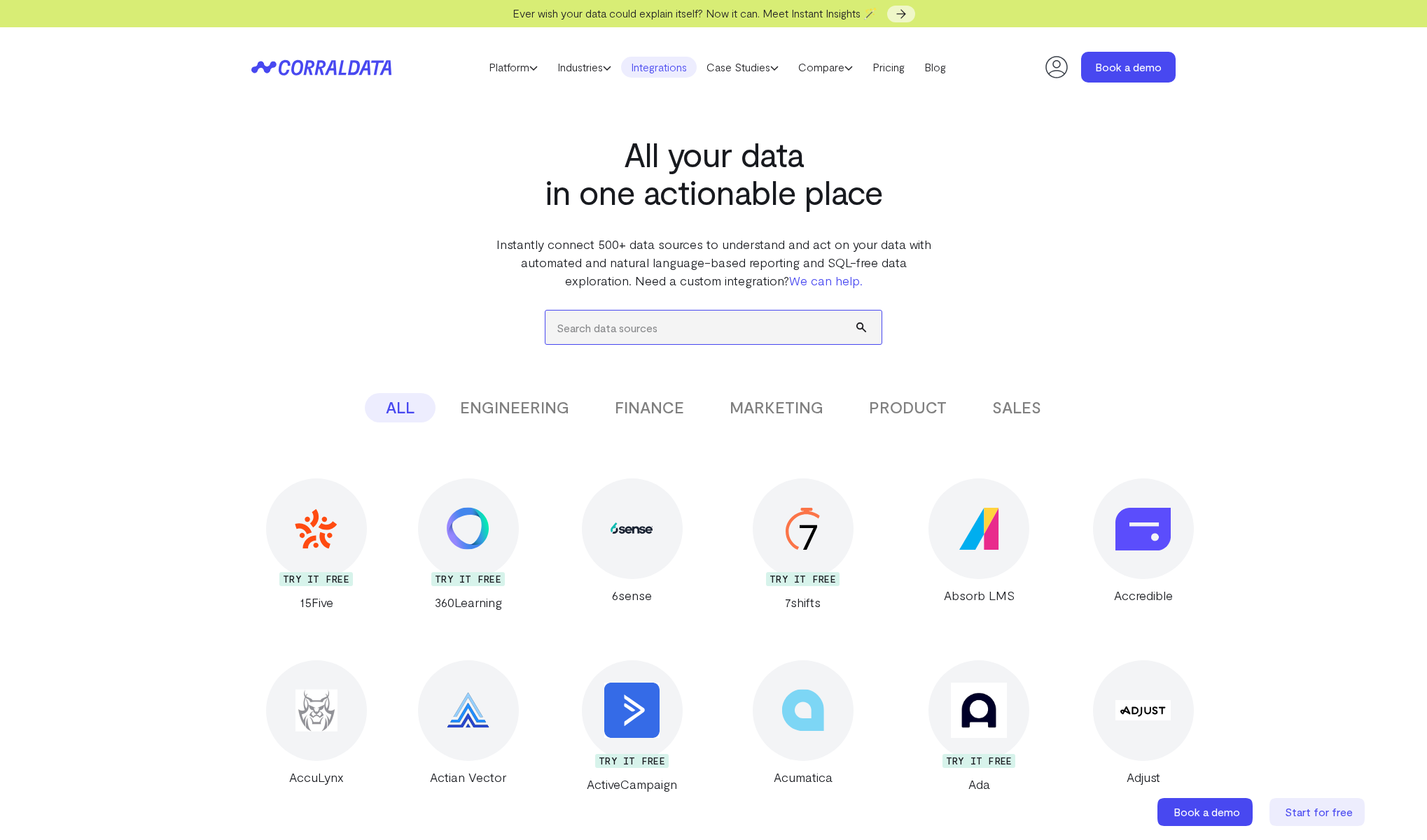
click at [604, 324] on input "search" at bounding box center [714, 327] width 336 height 33
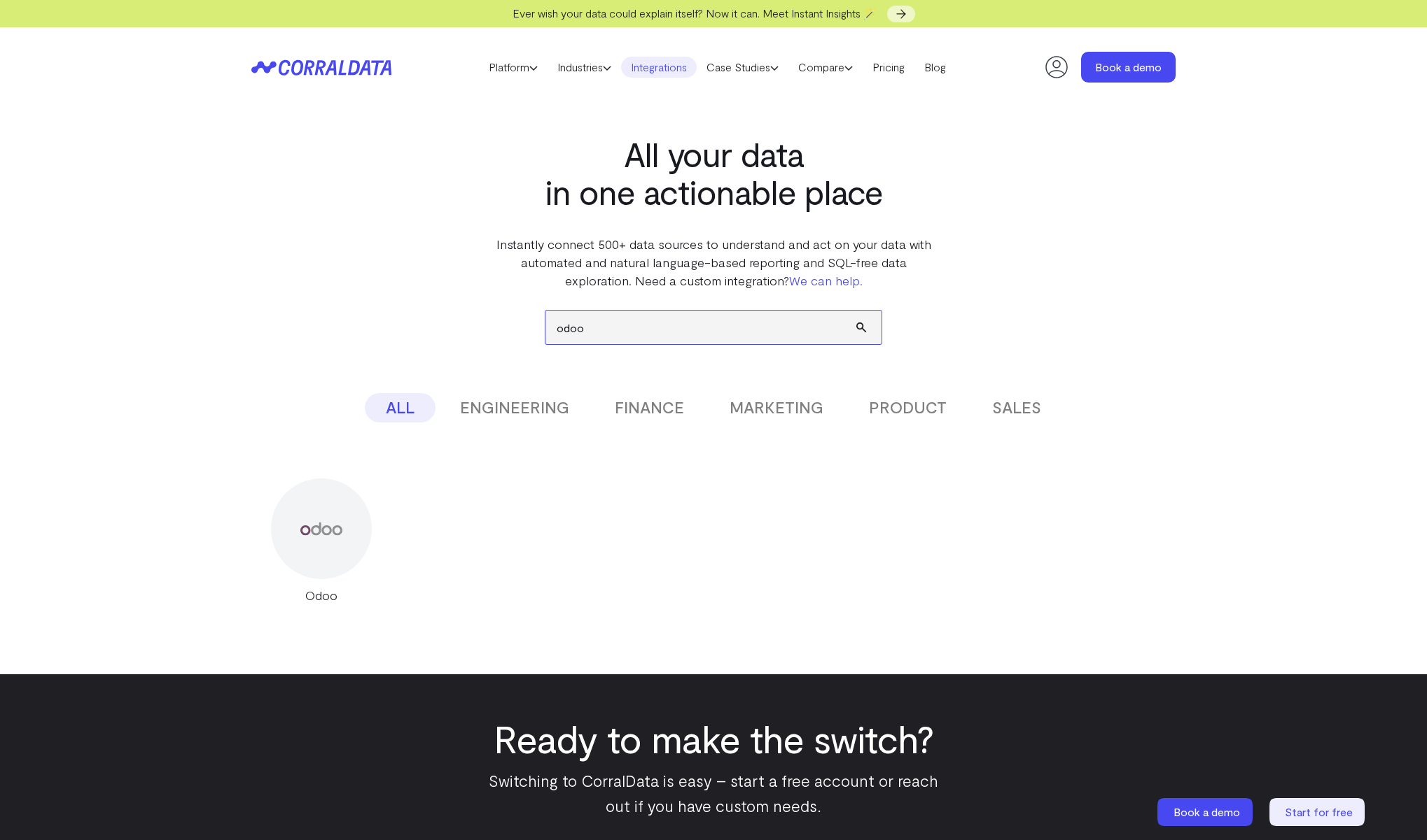
type input "odoo"
click at [327, 554] on div at bounding box center [321, 529] width 101 height 101
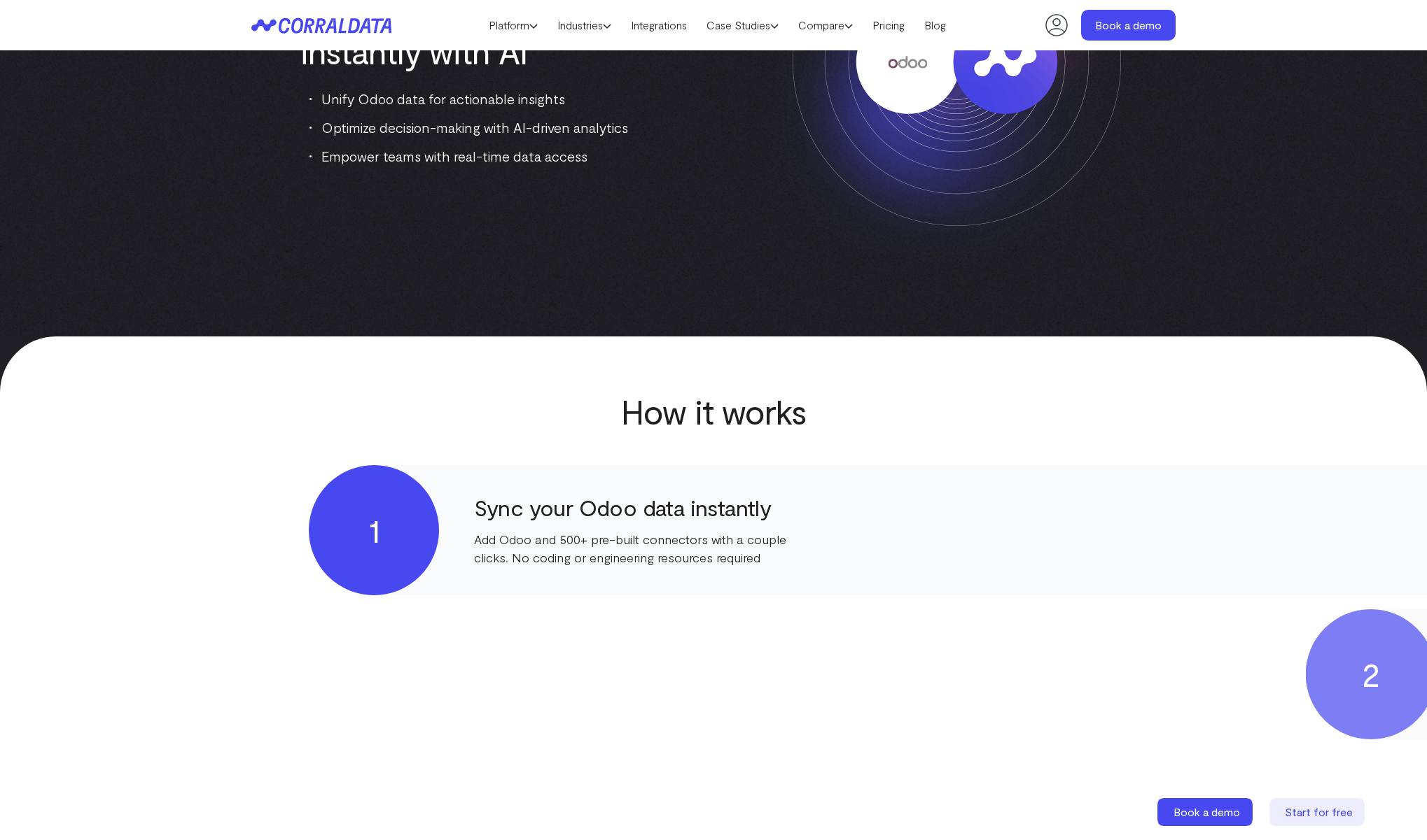
scroll to position [486, 0]
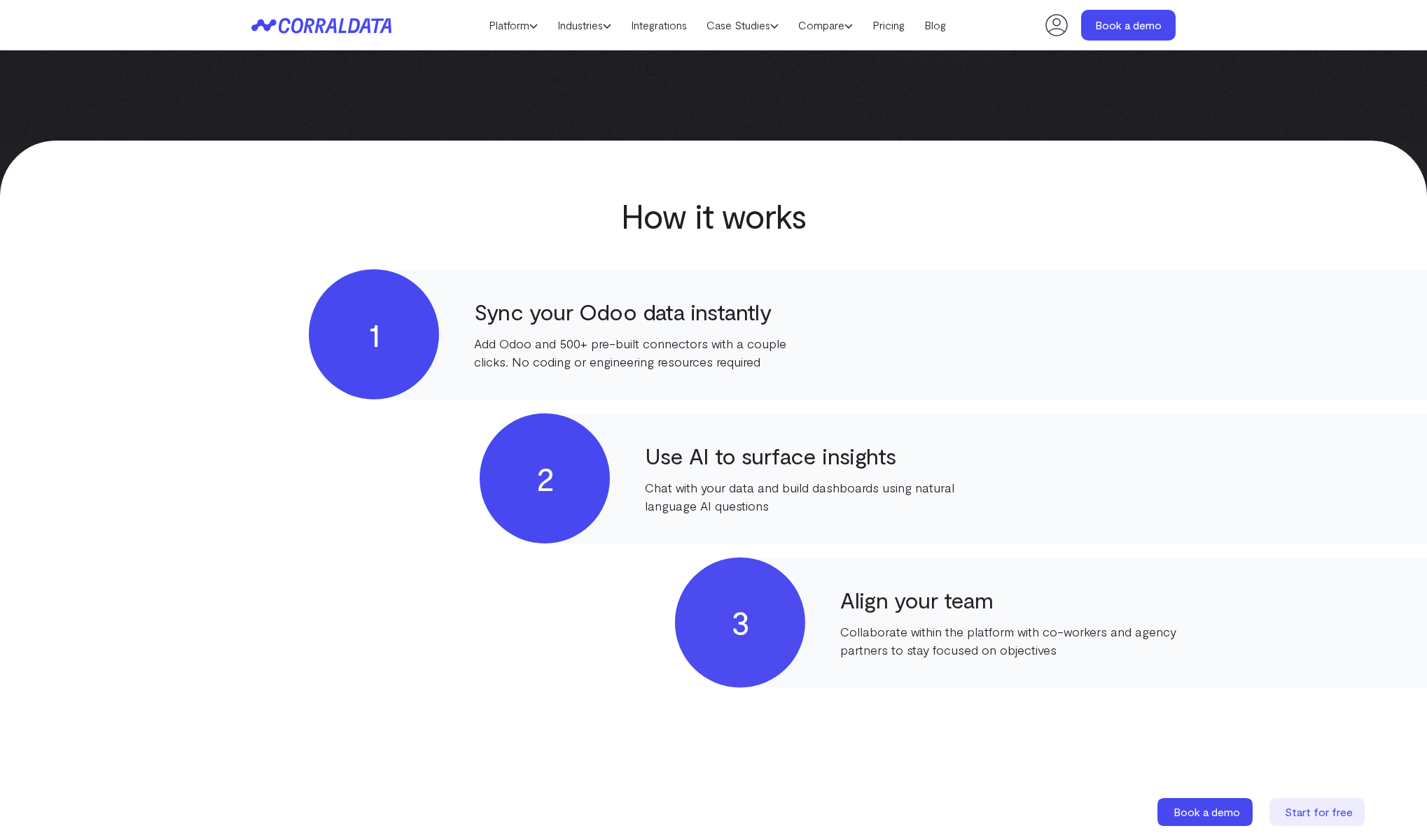
click at [714, 504] on p "Chat with your data and build dashboards using natural language AI questions" at bounding box center [813, 497] width 336 height 36
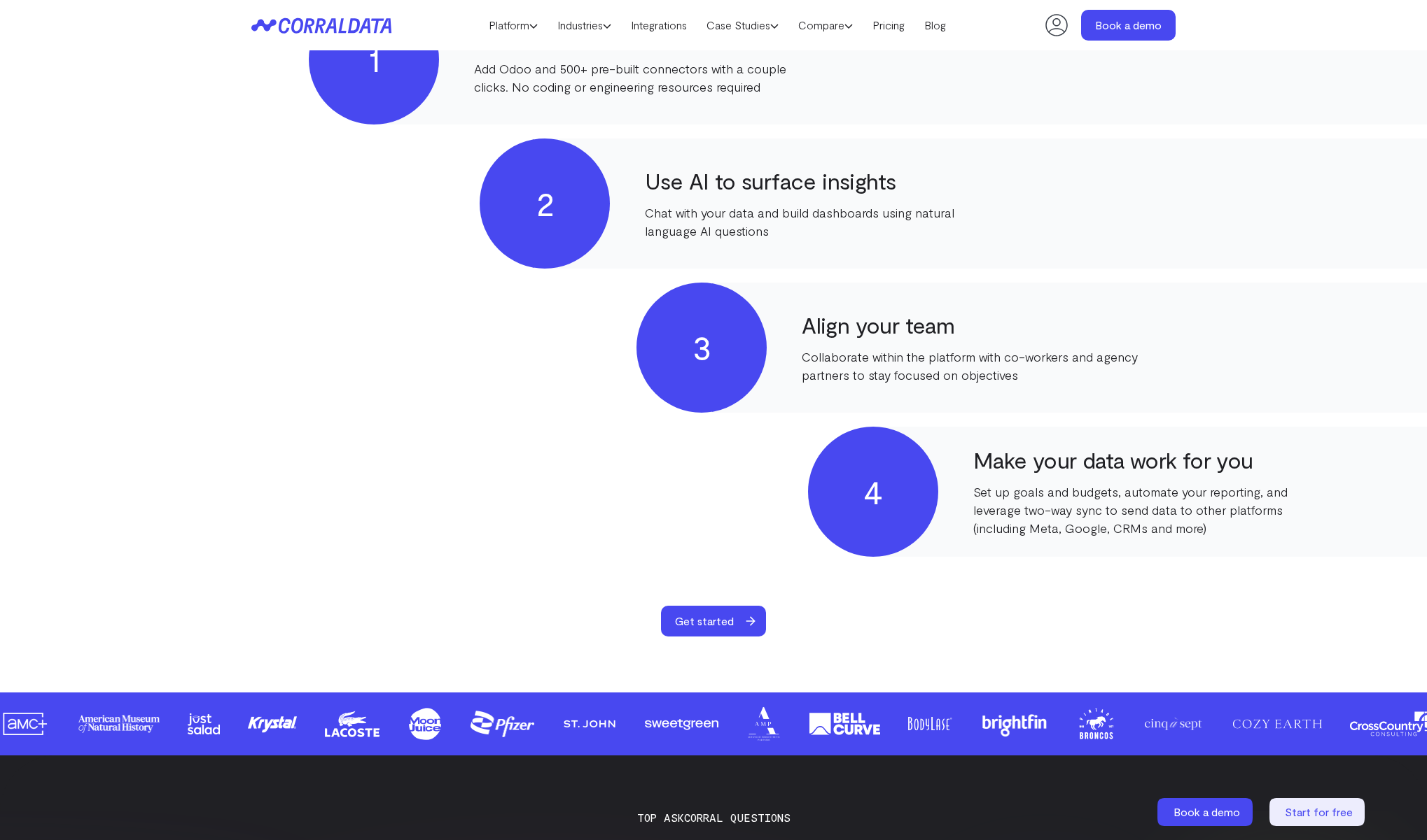
scroll to position [785, 0]
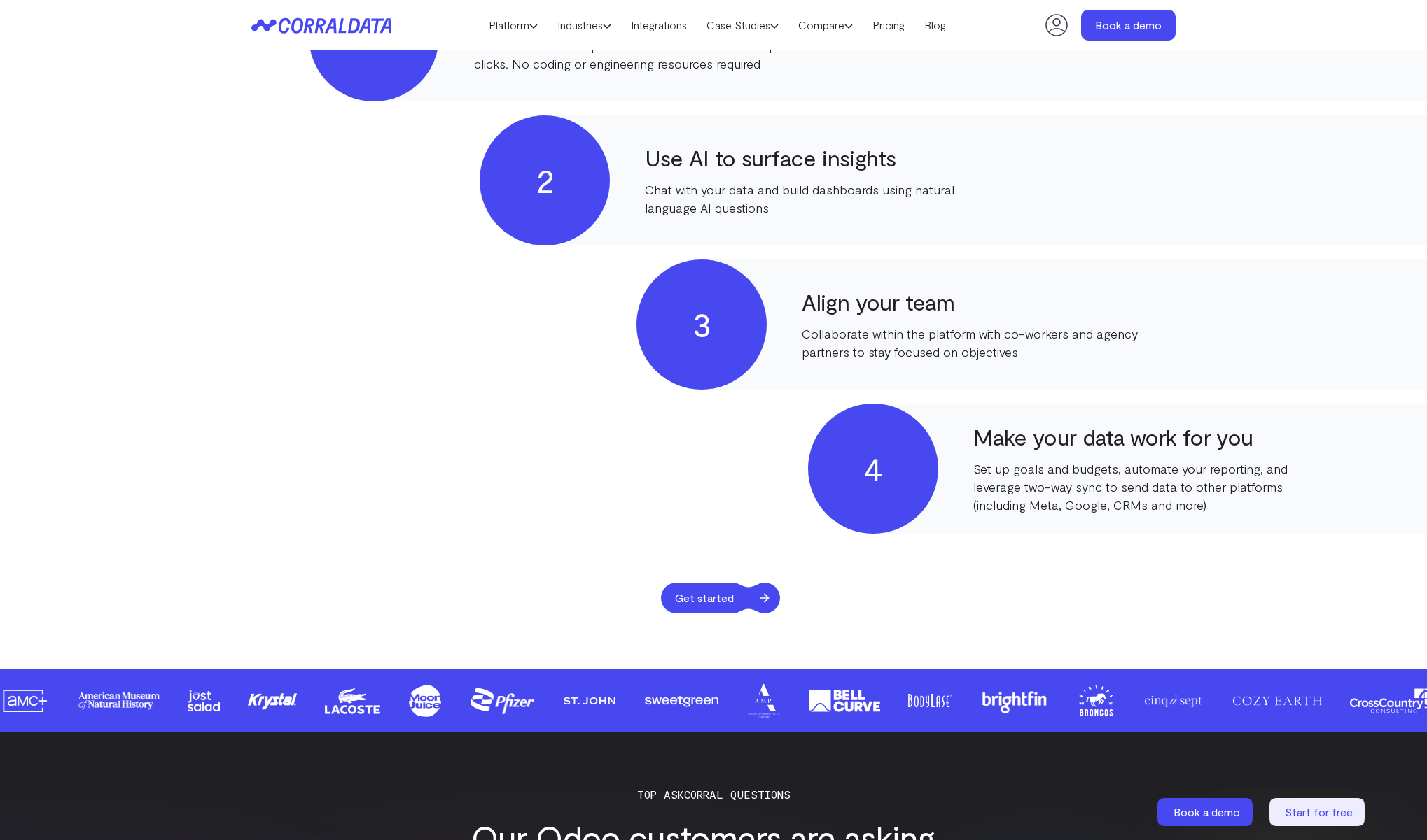
click at [715, 604] on span "Get started" at bounding box center [704, 598] width 87 height 31
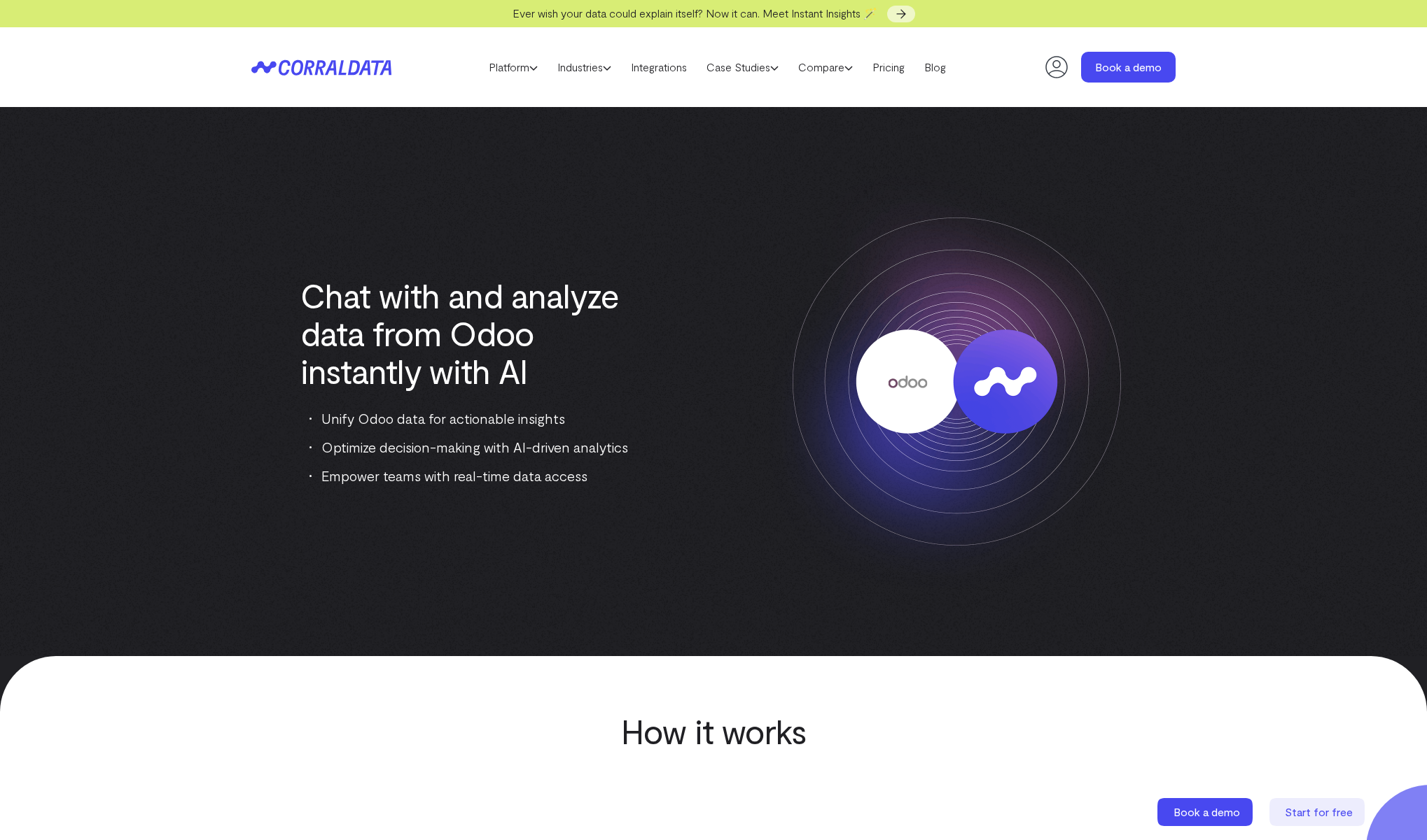
click at [528, 167] on div "Chat with and analyze data from Odoo instantly with AI Unify Odoo data for acti…" at bounding box center [713, 381] width 924 height 438
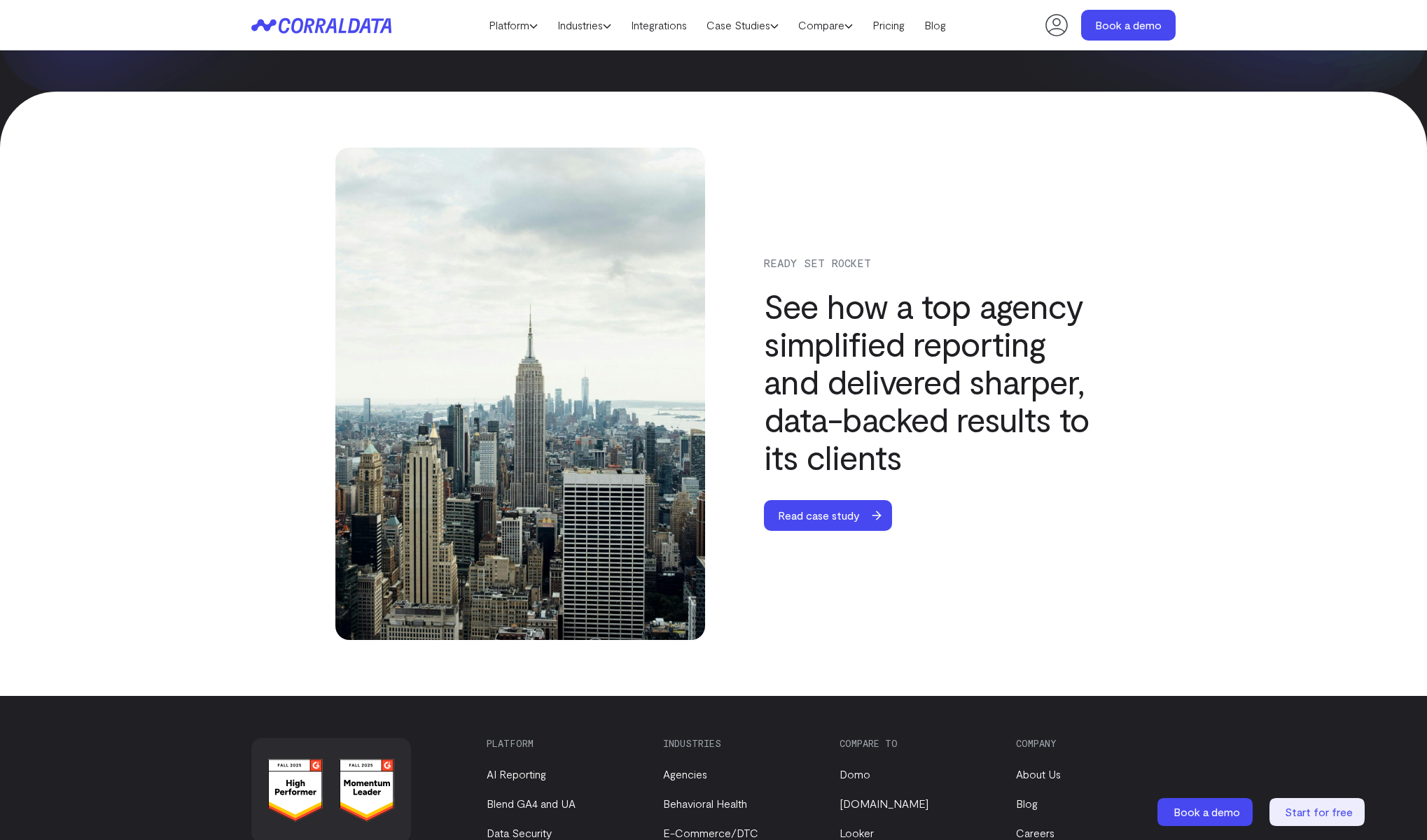
scroll to position [4578, 0]
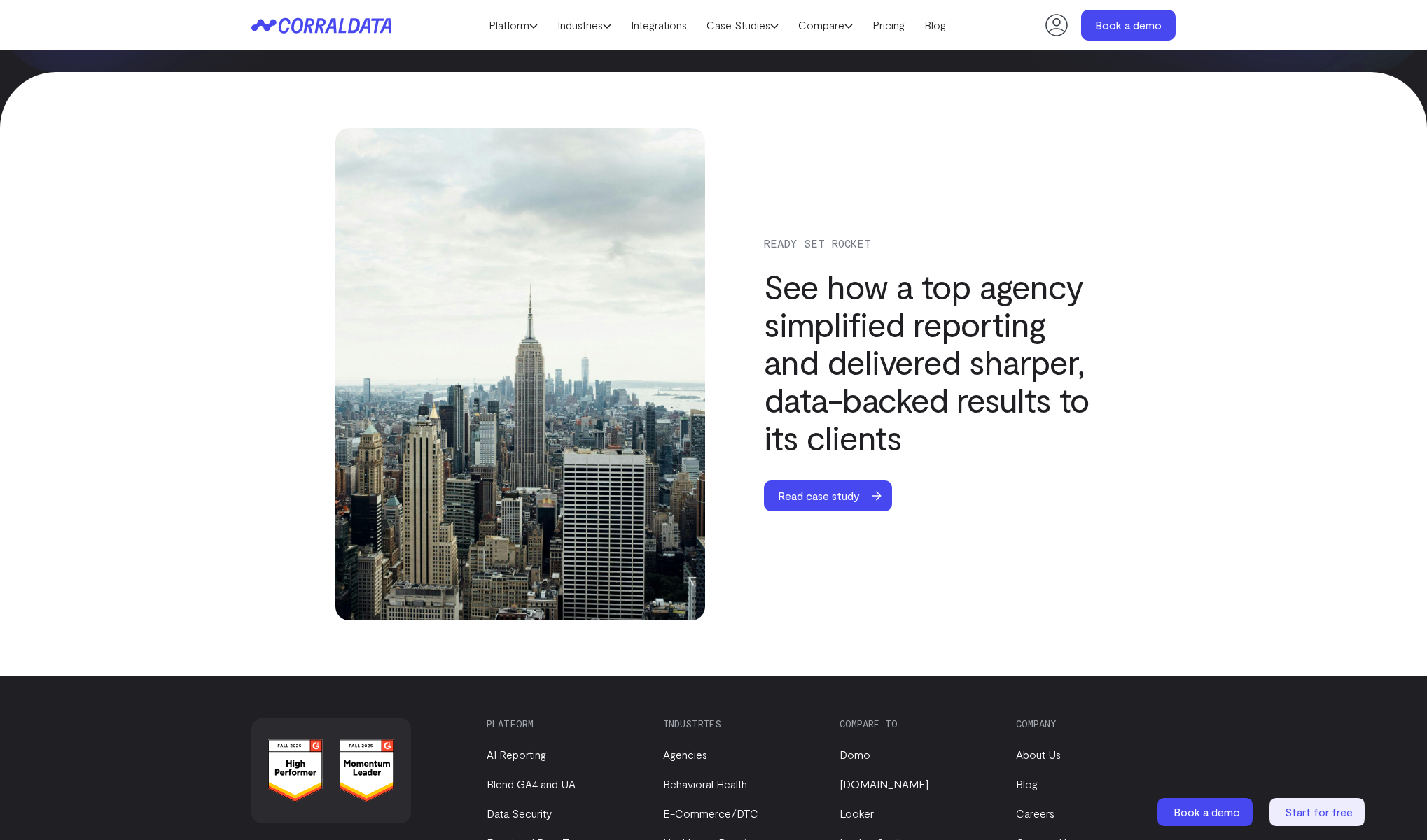
click at [292, 32] on icon at bounding box center [321, 25] width 140 height 16
